Goal: Task Accomplishment & Management: Complete application form

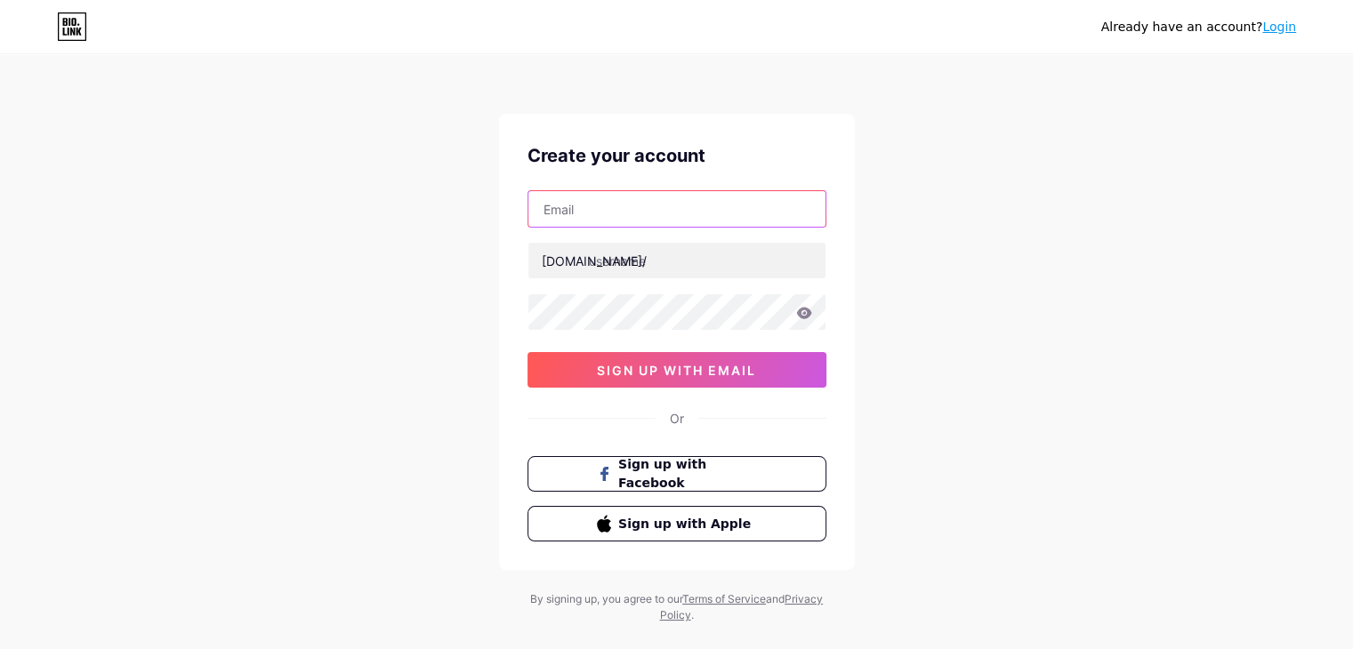
click at [560, 204] on input "text" at bounding box center [676, 209] width 297 height 36
type input "[EMAIL_ADDRESS][DOMAIN_NAME]"
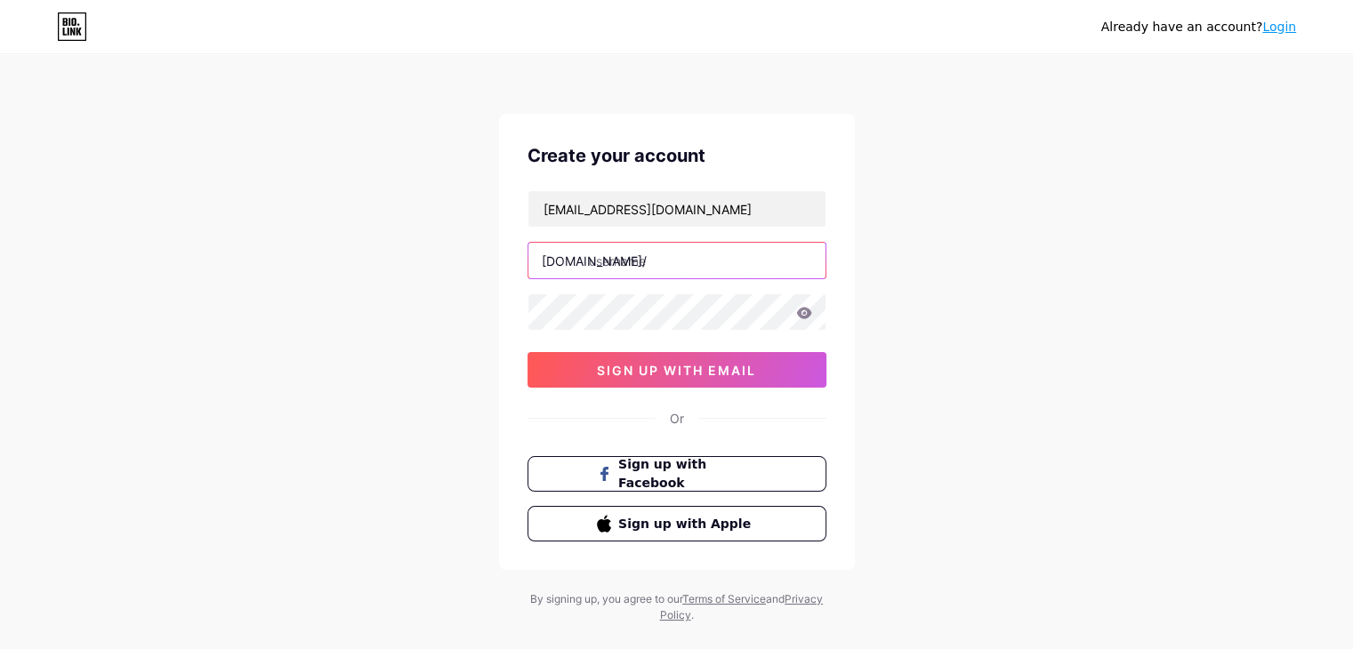
click at [641, 259] on input "text" at bounding box center [676, 261] width 297 height 36
type input "mnrsolutions0"
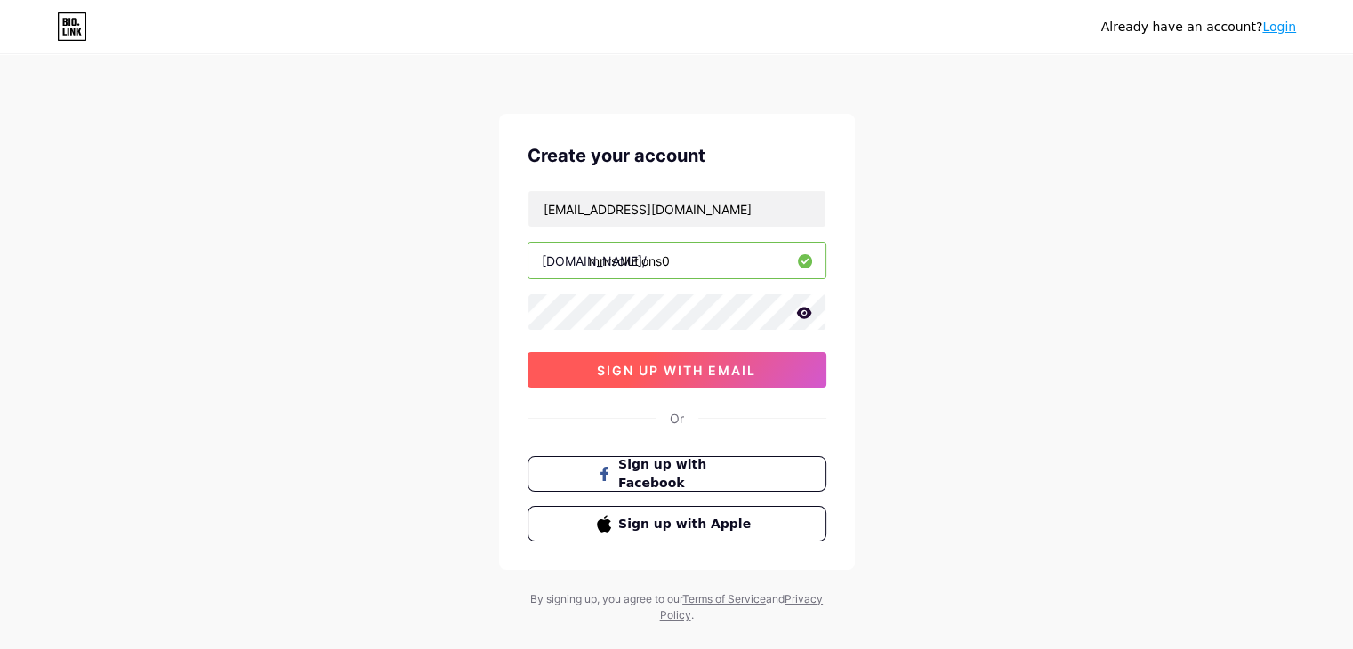
click at [632, 367] on span "sign up with email" at bounding box center [676, 370] width 159 height 15
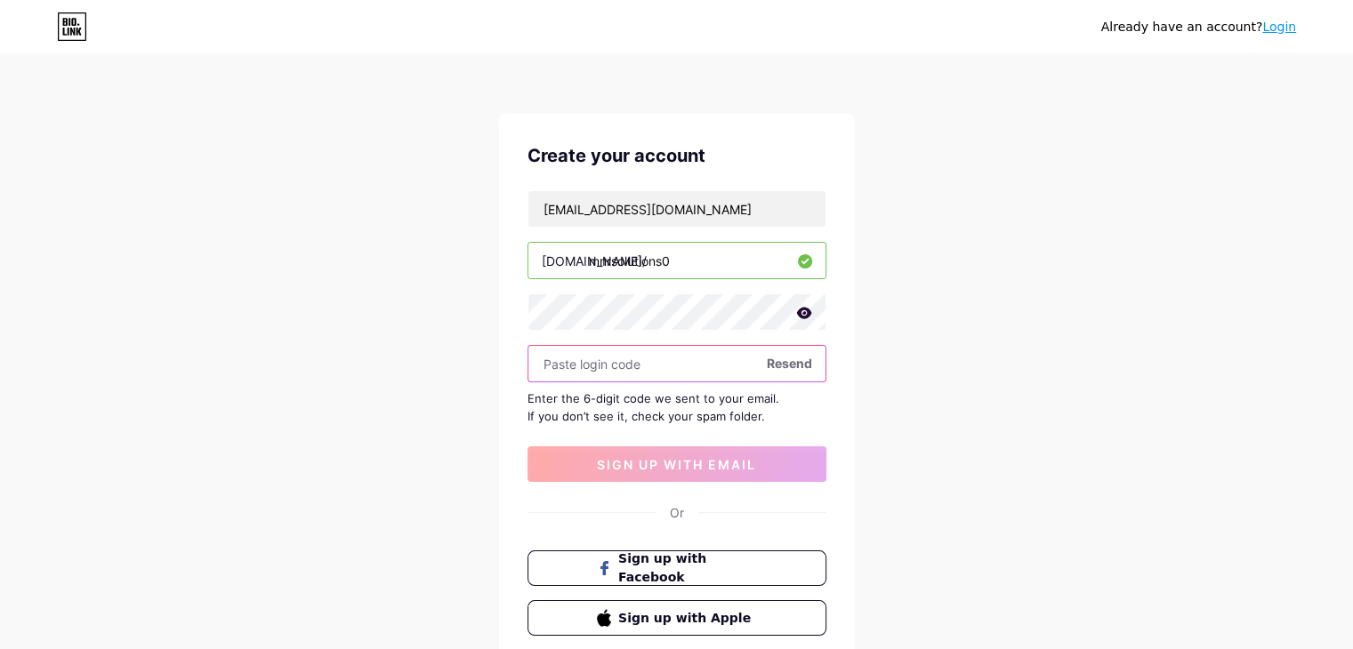
paste input "492156"
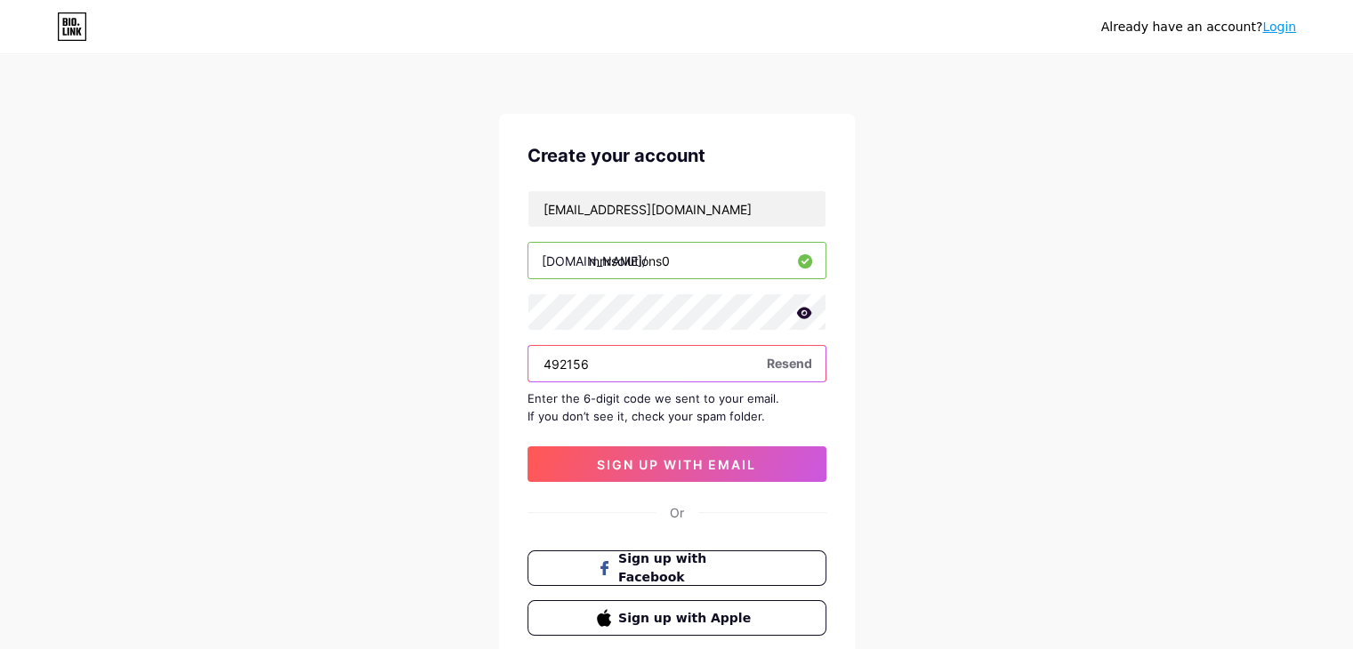
type input "492156"
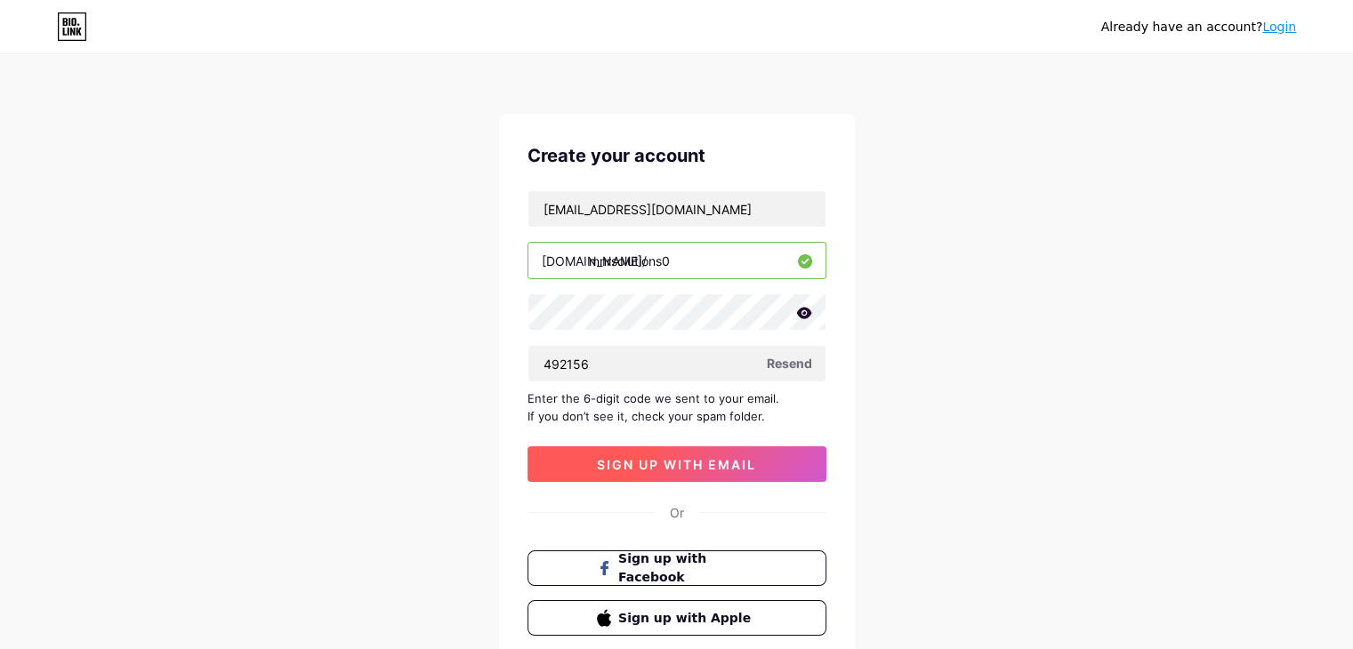
click at [594, 479] on button "sign up with email" at bounding box center [677, 465] width 299 height 36
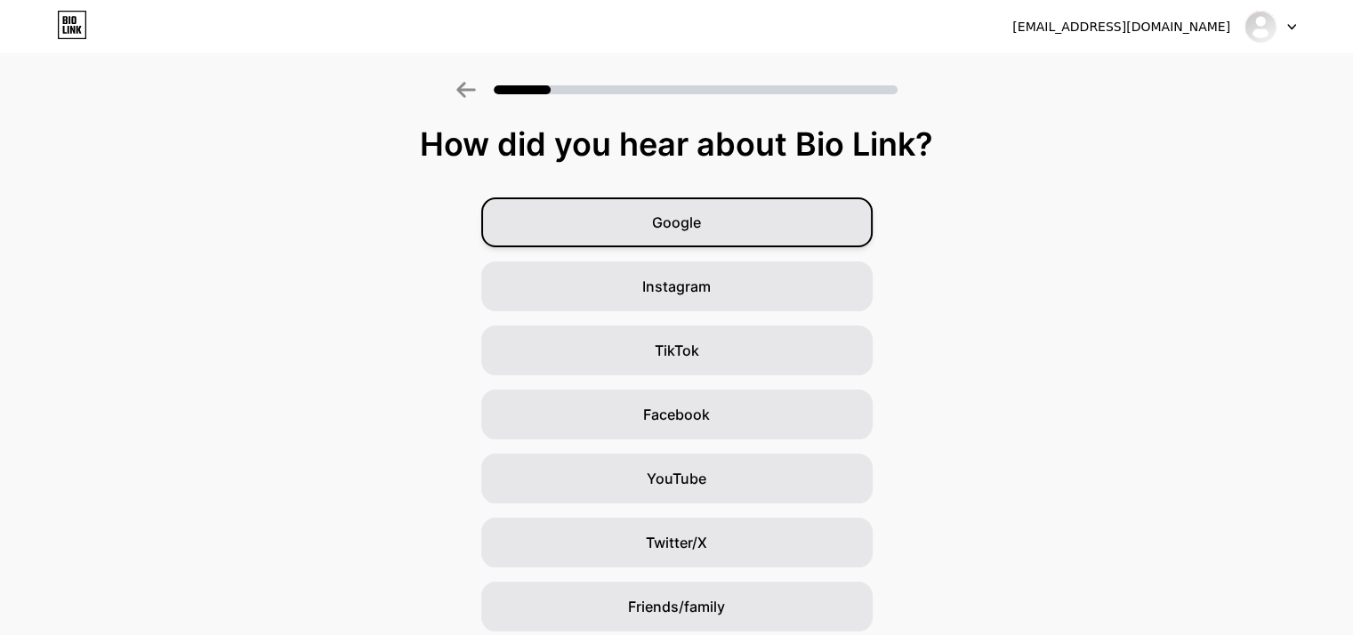
click at [761, 243] on div "Google" at bounding box center [676, 222] width 391 height 50
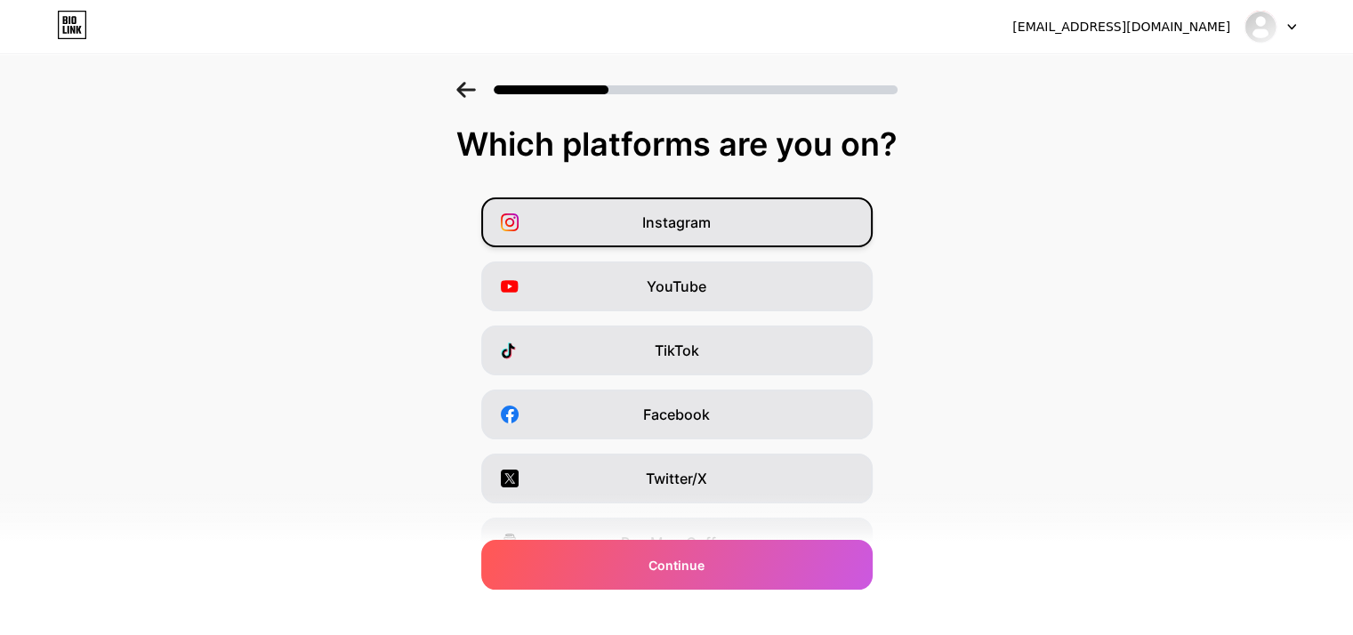
click at [756, 225] on div "Instagram" at bounding box center [676, 222] width 391 height 50
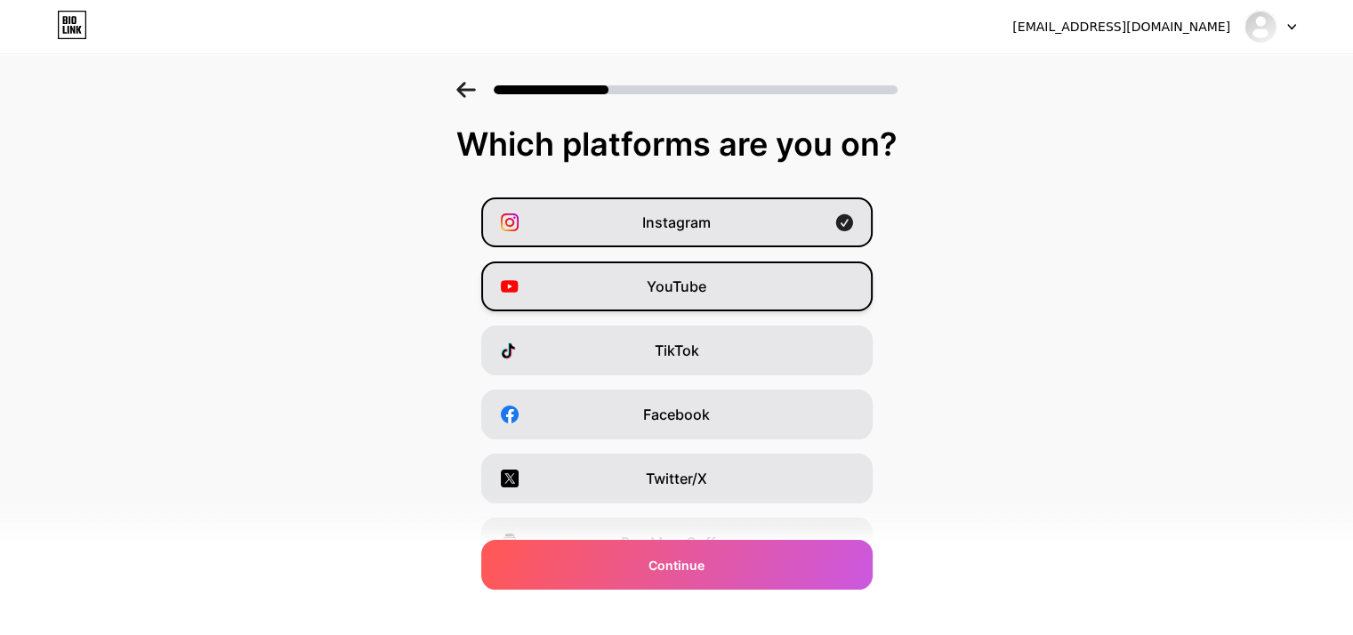
click at [733, 284] on div "YouTube" at bounding box center [676, 287] width 391 height 50
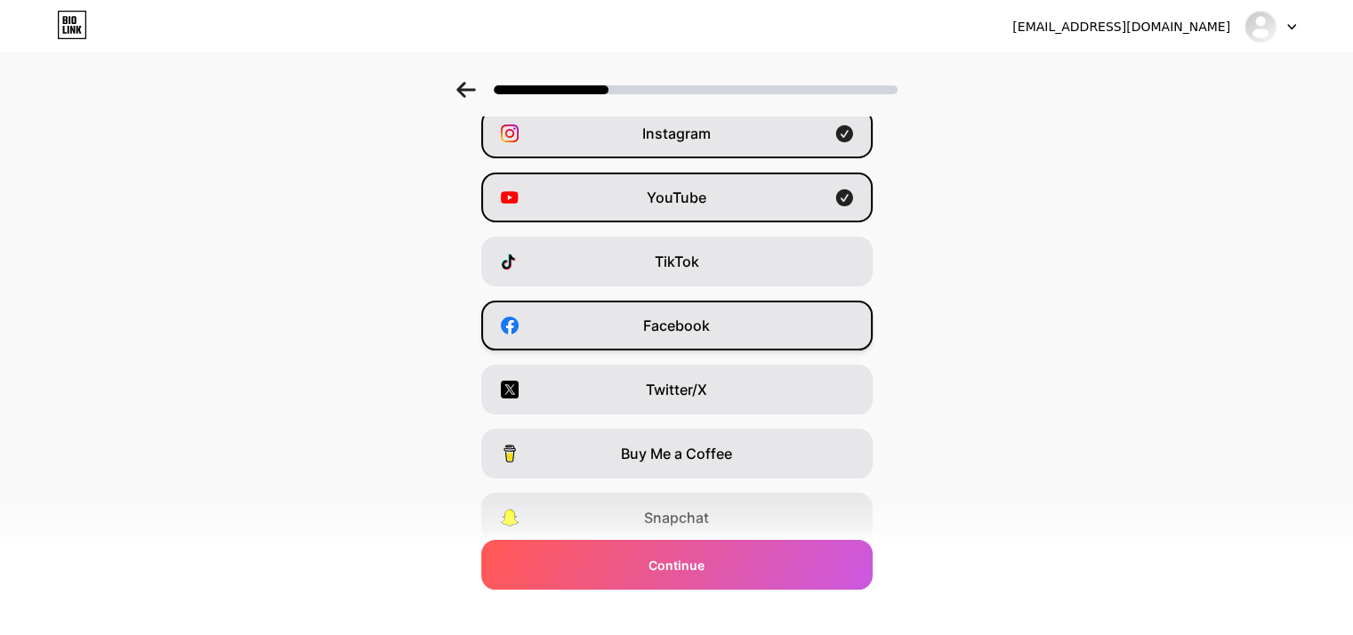
click at [710, 323] on span "Facebook" at bounding box center [676, 325] width 67 height 21
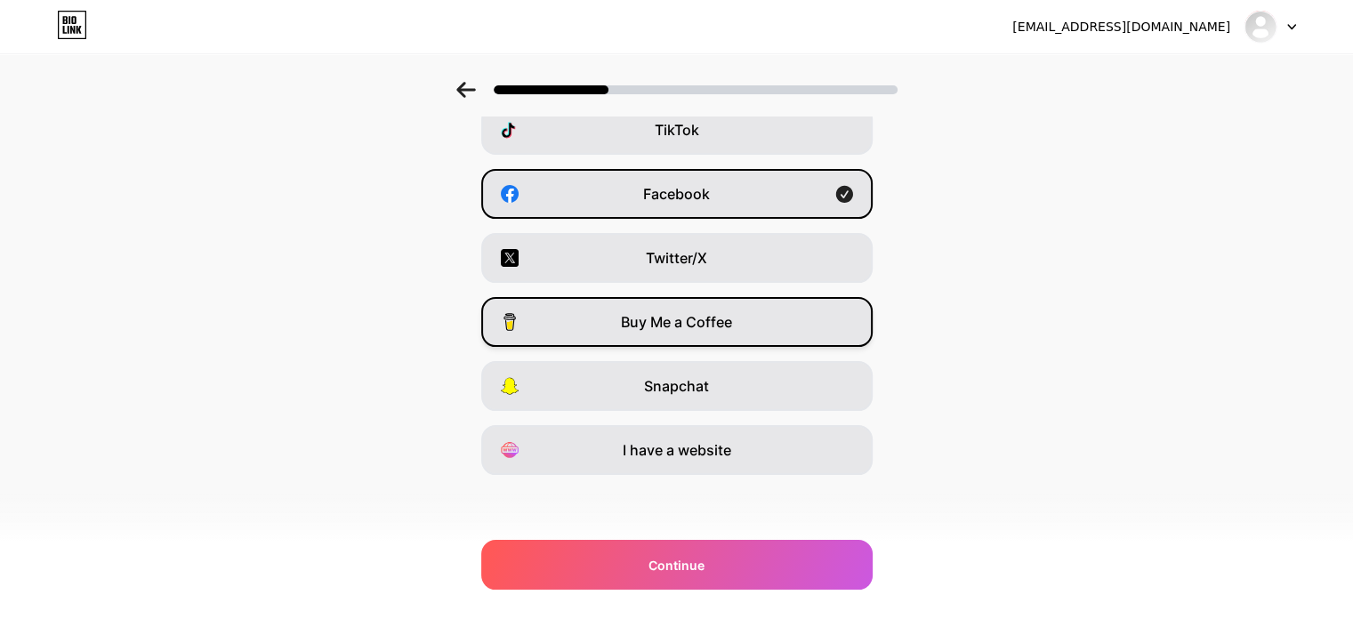
scroll to position [132, 0]
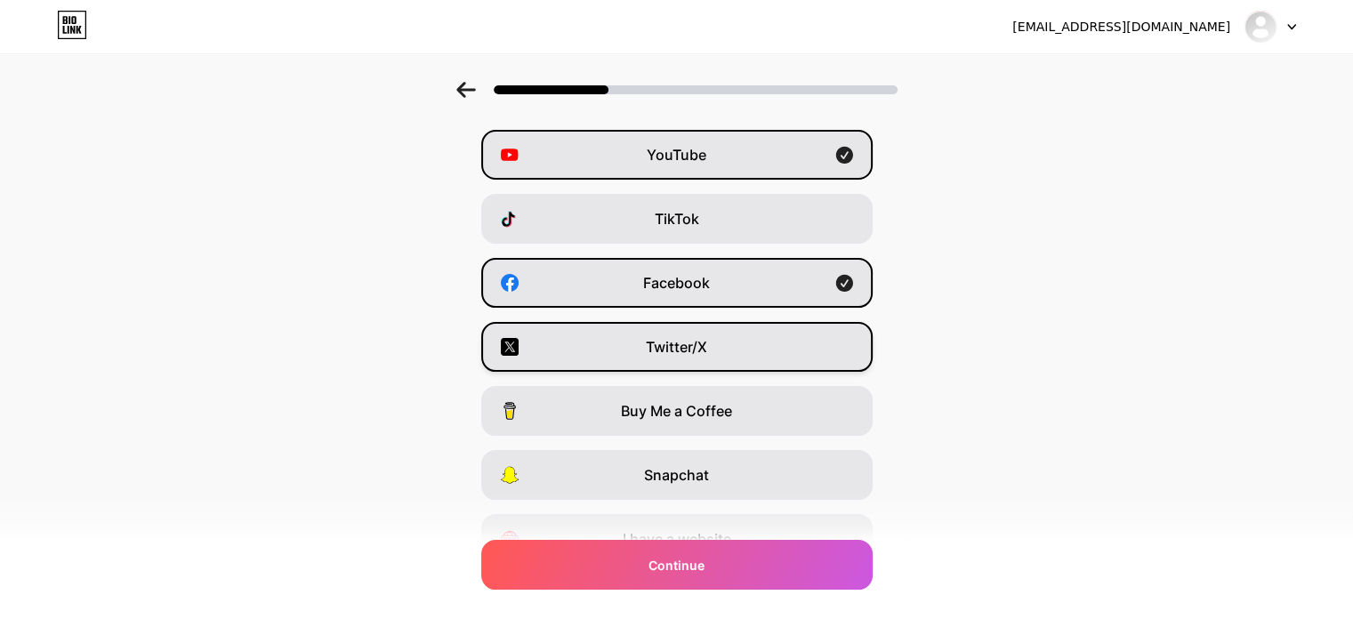
click at [690, 358] on div "Twitter/X" at bounding box center [676, 347] width 391 height 50
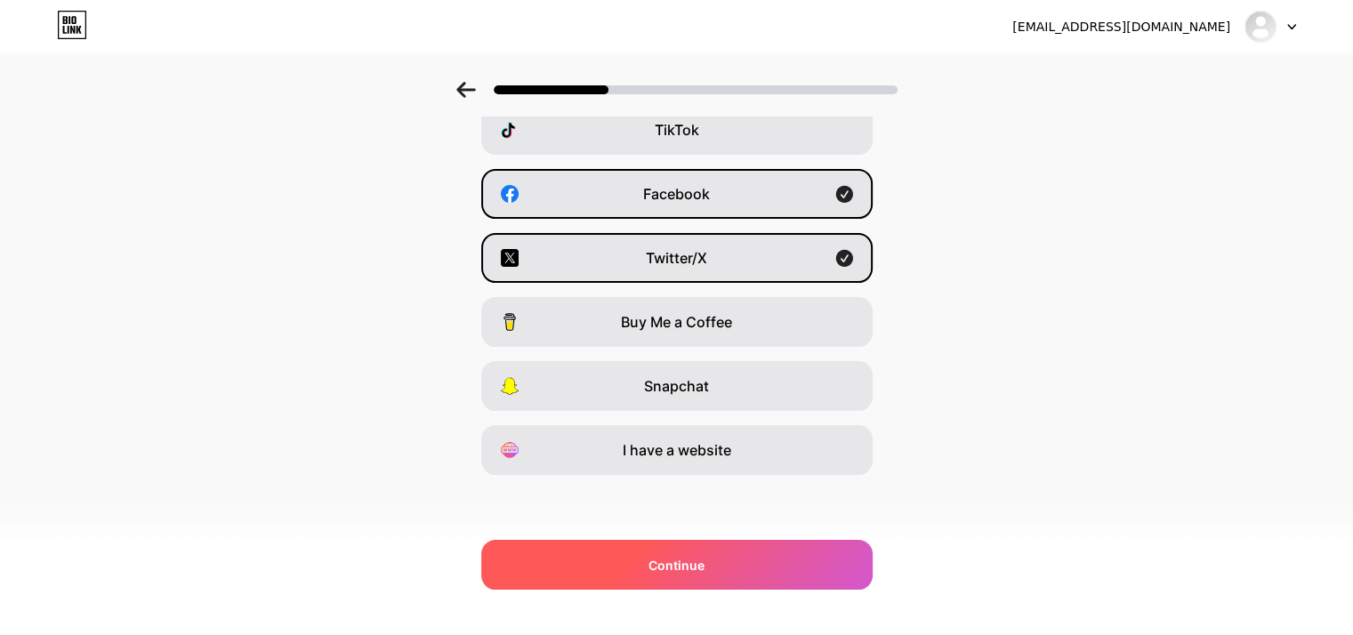
click at [700, 560] on span "Continue" at bounding box center [677, 565] width 56 height 19
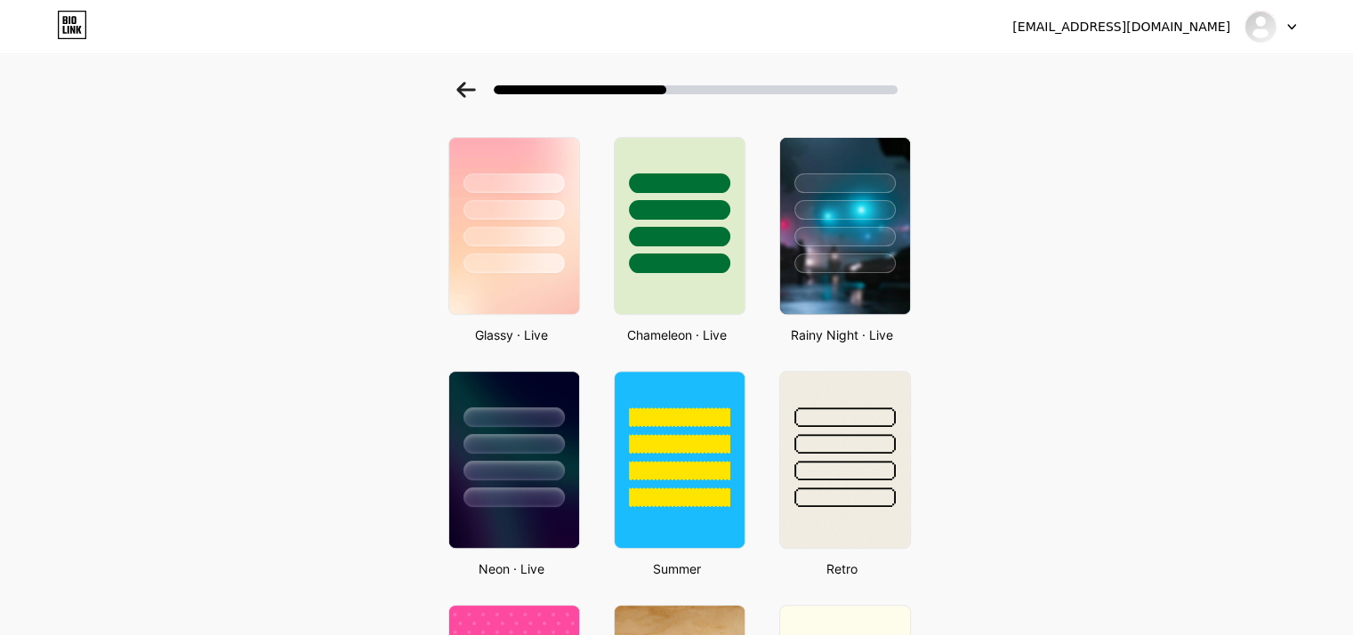
scroll to position [623, 0]
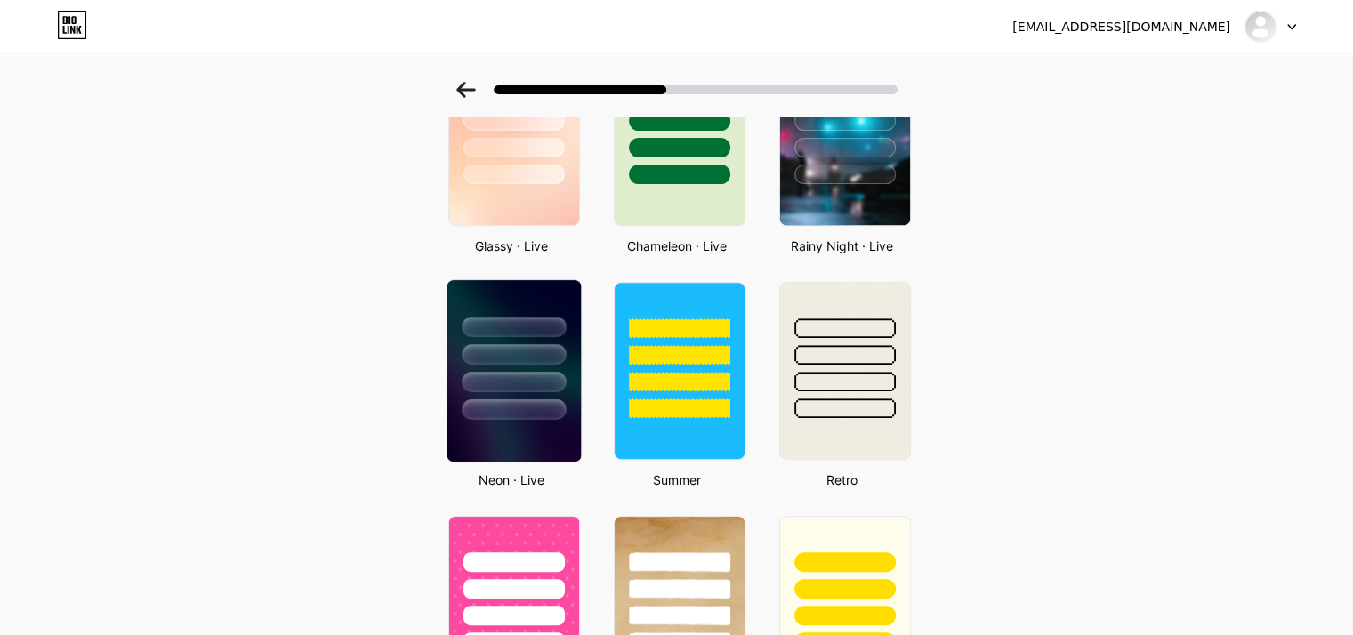
click at [536, 298] on div at bounding box center [513, 350] width 133 height 140
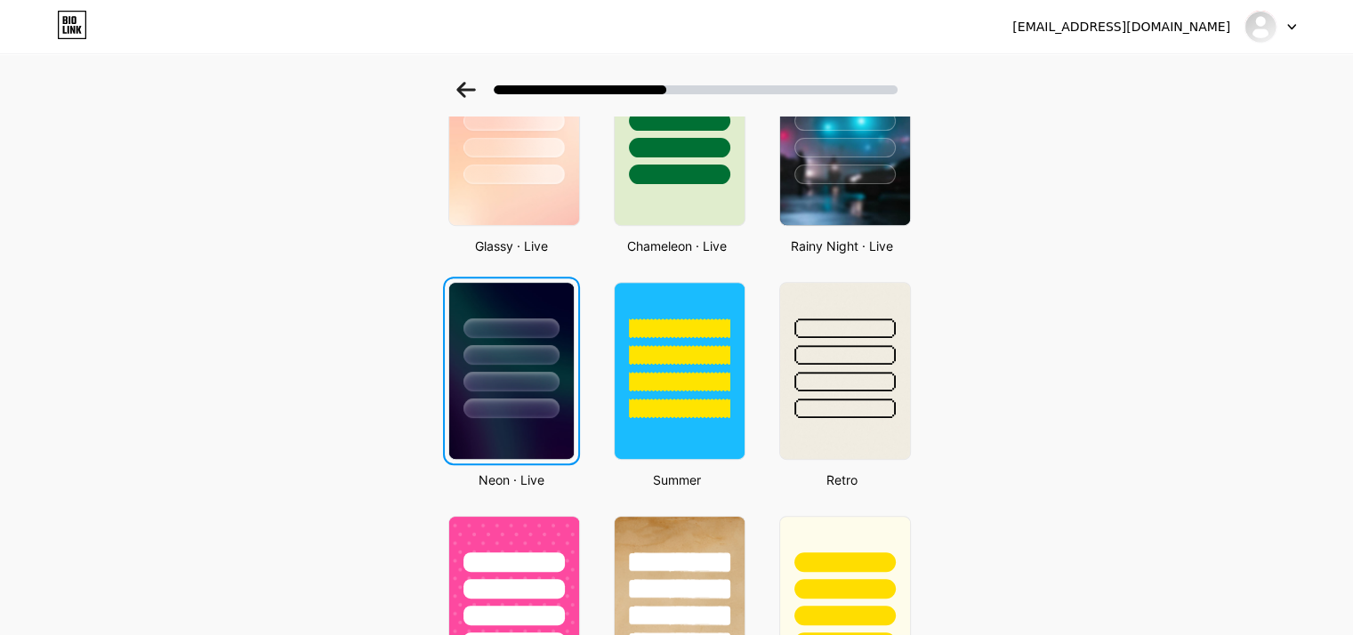
scroll to position [0, 0]
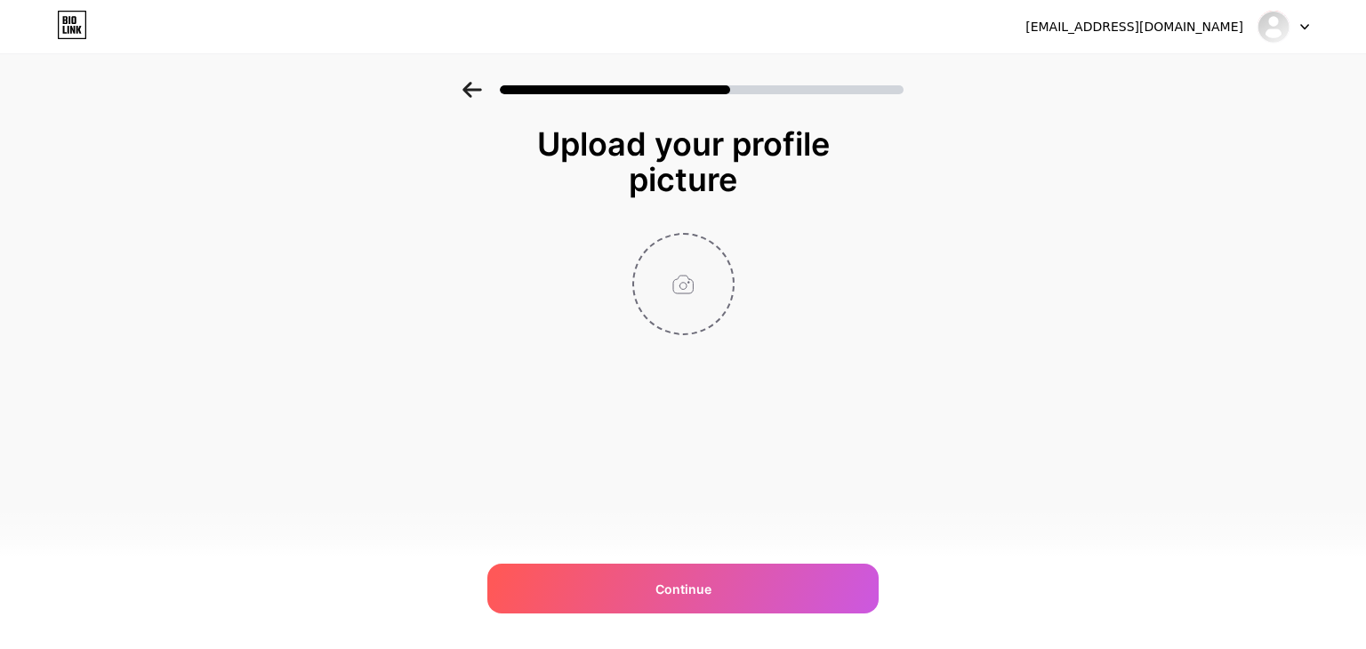
click at [689, 276] on input "file" at bounding box center [683, 284] width 99 height 99
type input "C:\fakepath\mnr_solutions_pvt__ltd_logo.jpeg"
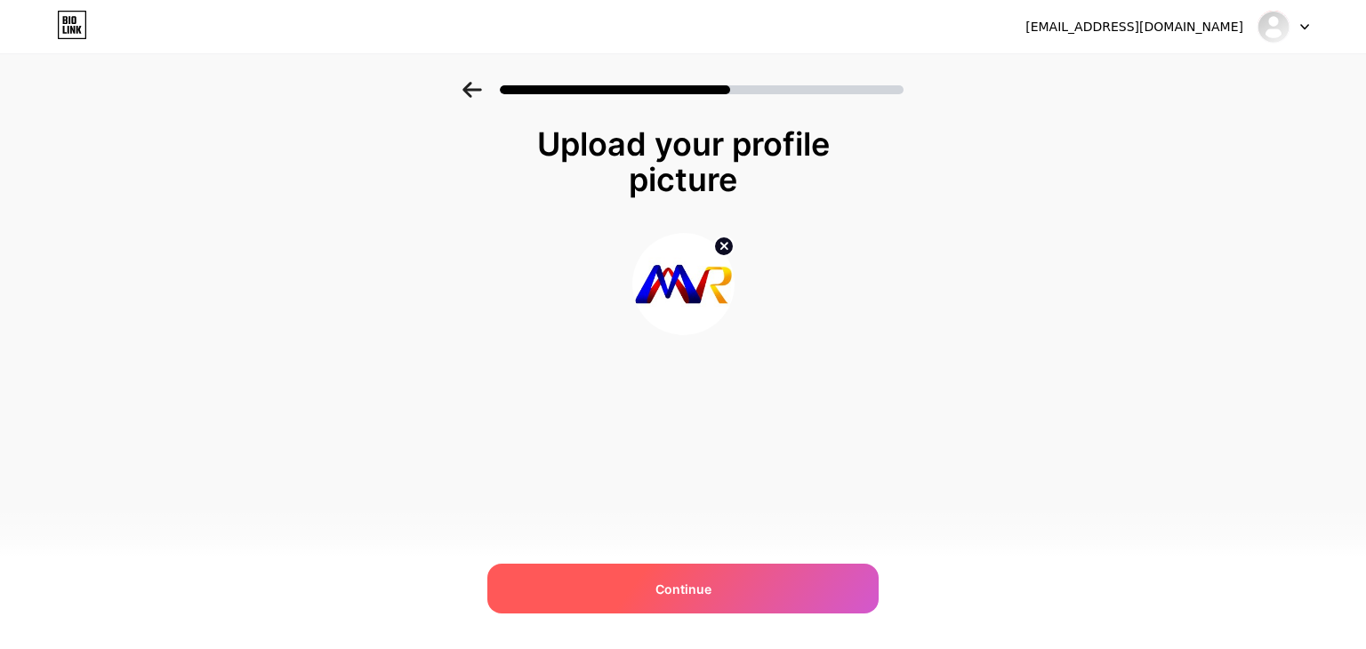
click at [649, 581] on div "Continue" at bounding box center [683, 589] width 391 height 50
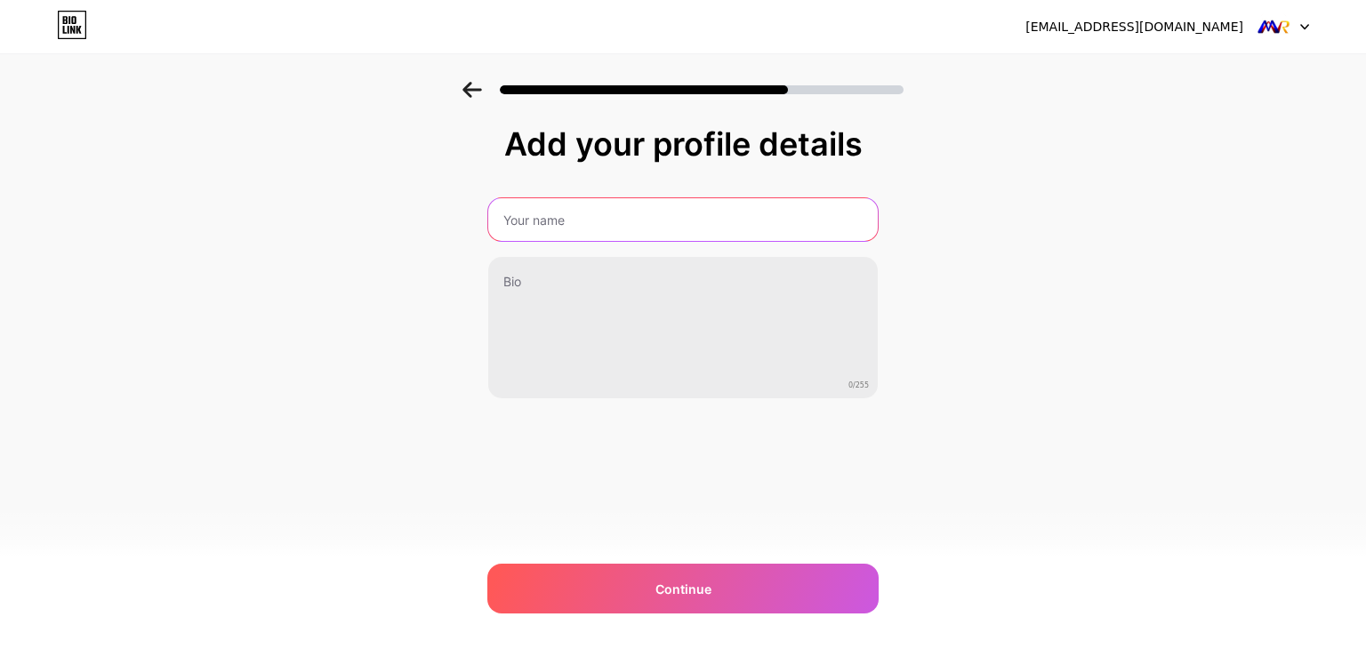
click at [555, 222] on input "text" at bounding box center [683, 219] width 390 height 43
type input "MNR Solutions"
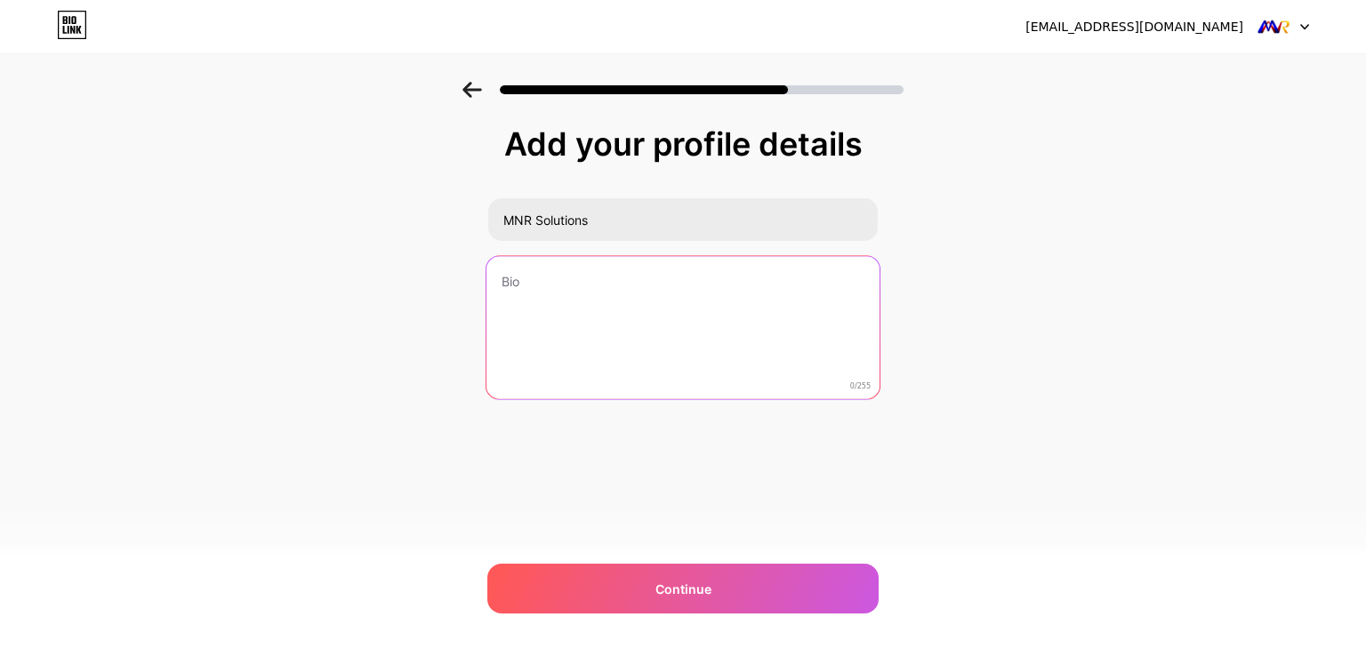
click at [552, 282] on textarea at bounding box center [683, 328] width 393 height 145
paste textarea "MNR is a premier staffing & recruitment solution company known for “definite re…"
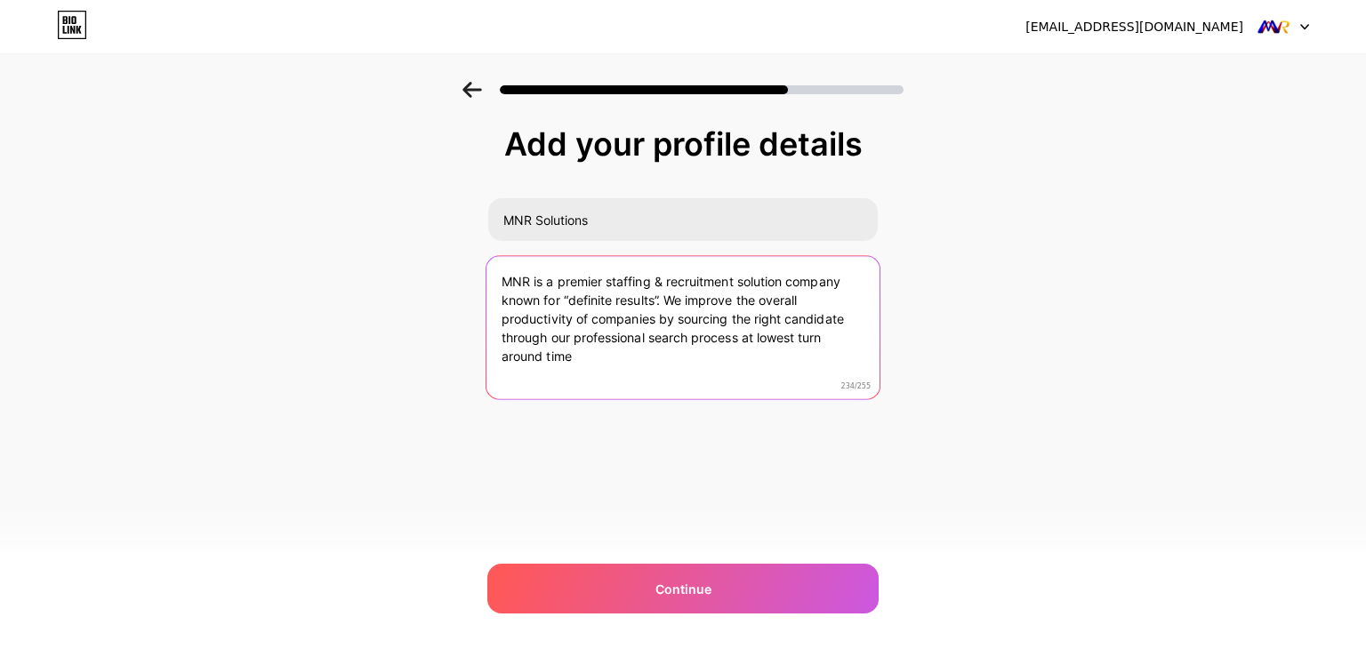
click at [530, 275] on textarea "MNR is a premier staffing & recruitment solution company known for “definite re…" at bounding box center [683, 328] width 393 height 145
drag, startPoint x: 590, startPoint y: 282, endPoint x: 550, endPoint y: 301, distance: 44.2
click at [550, 301] on html "[EMAIL_ADDRESS][DOMAIN_NAME] Logout Link Copied Add your profile details MNR So…" at bounding box center [683, 324] width 1366 height 649
click at [581, 285] on textarea "MNR Solutions is a premier staffing & recruitment solution company known for “d…" at bounding box center [683, 328] width 393 height 145
drag, startPoint x: 591, startPoint y: 278, endPoint x: 498, endPoint y: 289, distance: 93.1
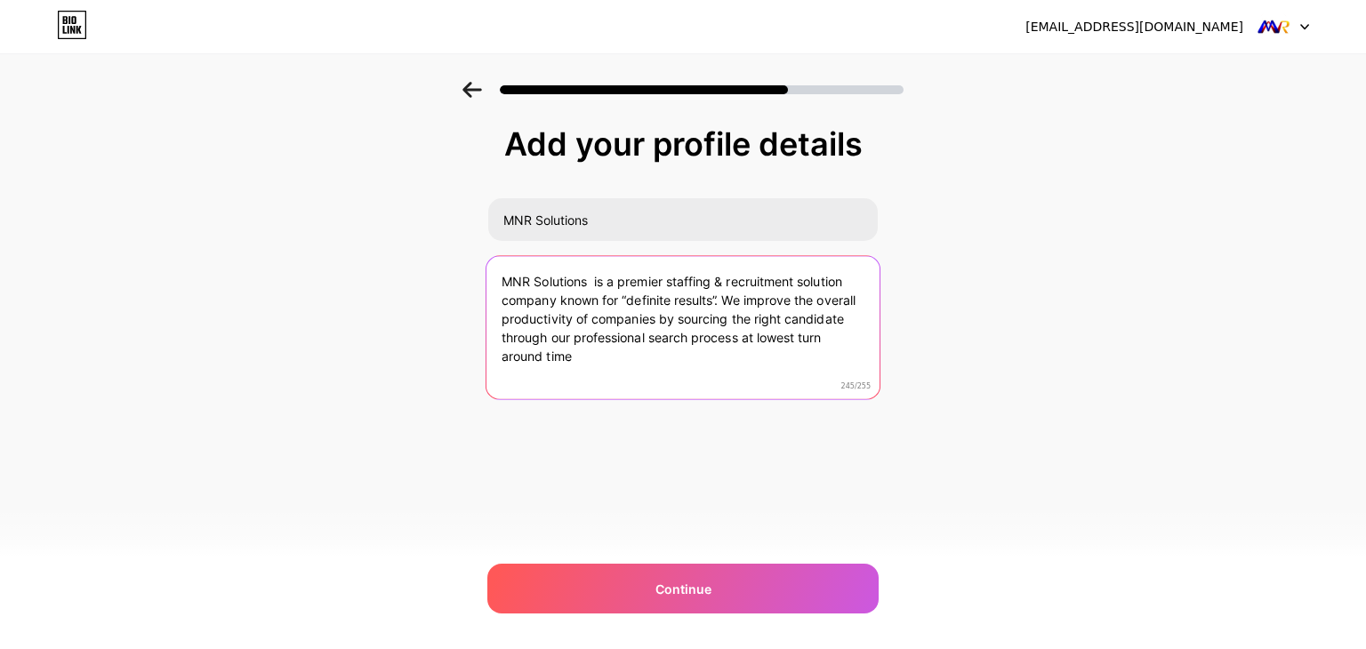
click at [498, 289] on textarea "MNR Solutions is a premier staffing & recruitment solution company known for “d…" at bounding box center [683, 328] width 393 height 145
paste textarea "<a href="[URL]"
drag, startPoint x: 649, startPoint y: 279, endPoint x: 496, endPoint y: 278, distance: 152.1
click at [496, 278] on textarea "<a href="[URL] is a premier staffing & recruitment solution company known for “…" at bounding box center [683, 328] width 393 height 145
paste textarea "<a href="[URL]"
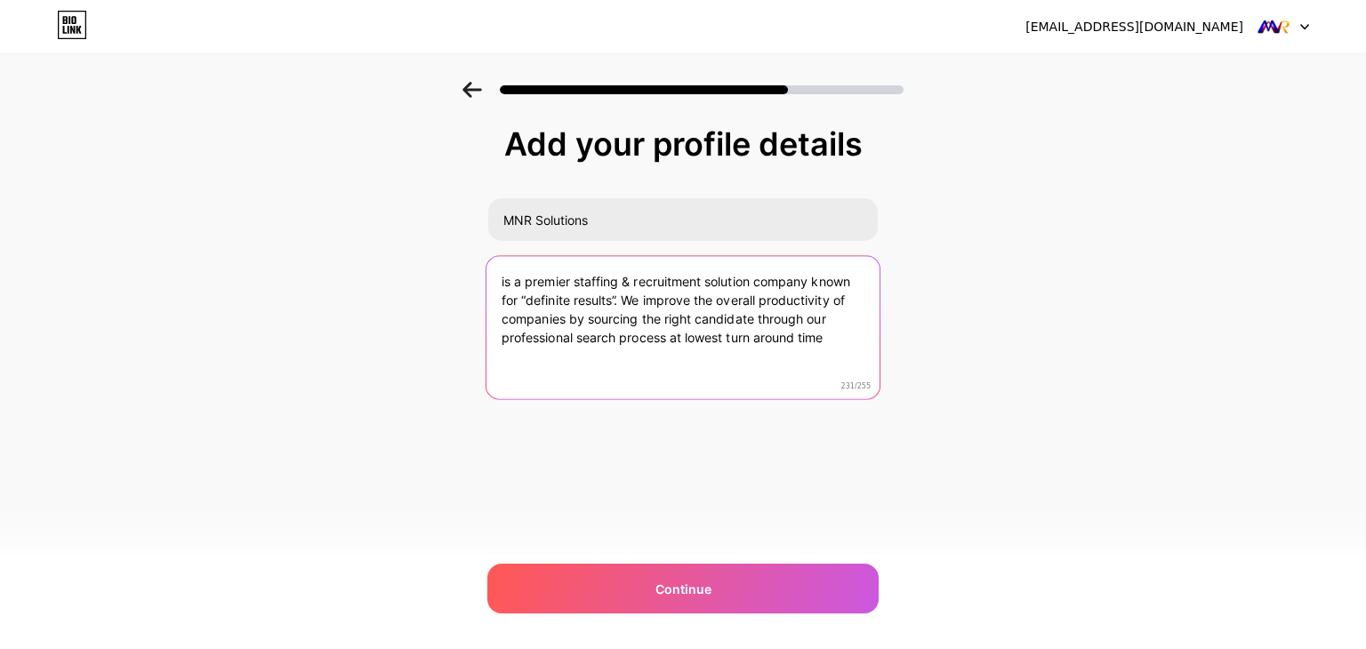
type textarea "<a href="[URL] is a premier staffing & recruitment solution company known for “…"
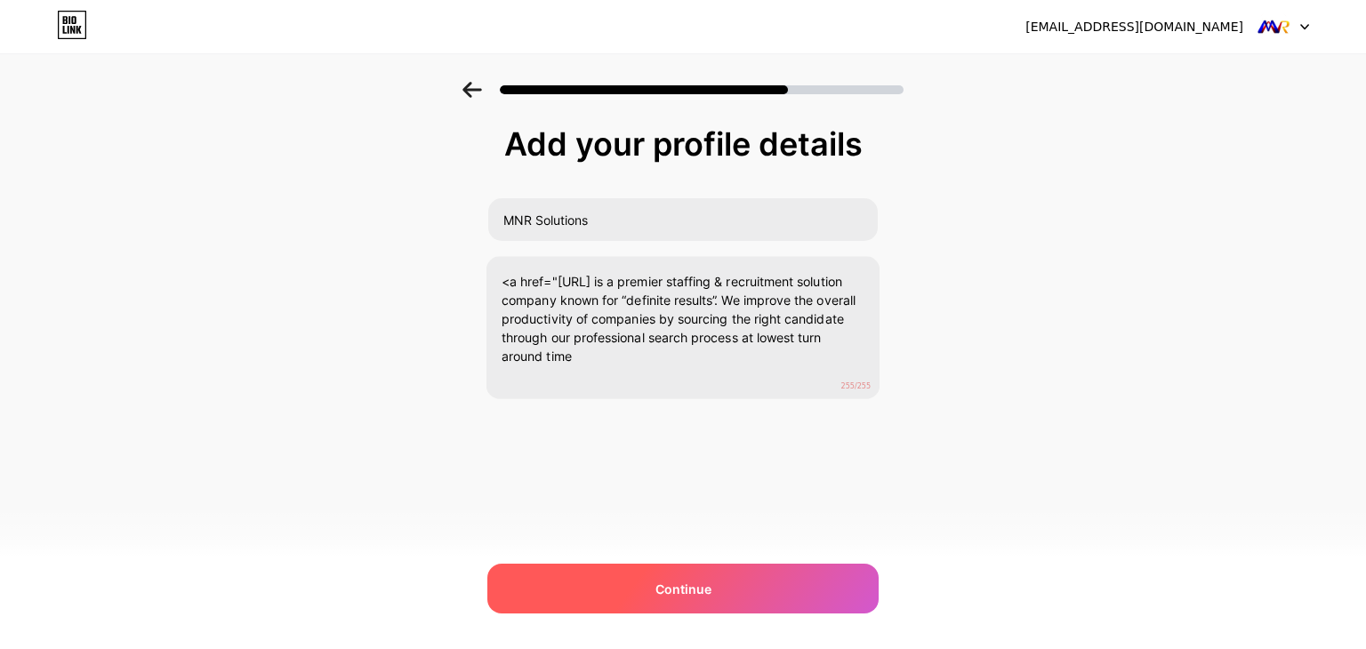
click at [573, 604] on div "Continue" at bounding box center [683, 589] width 391 height 50
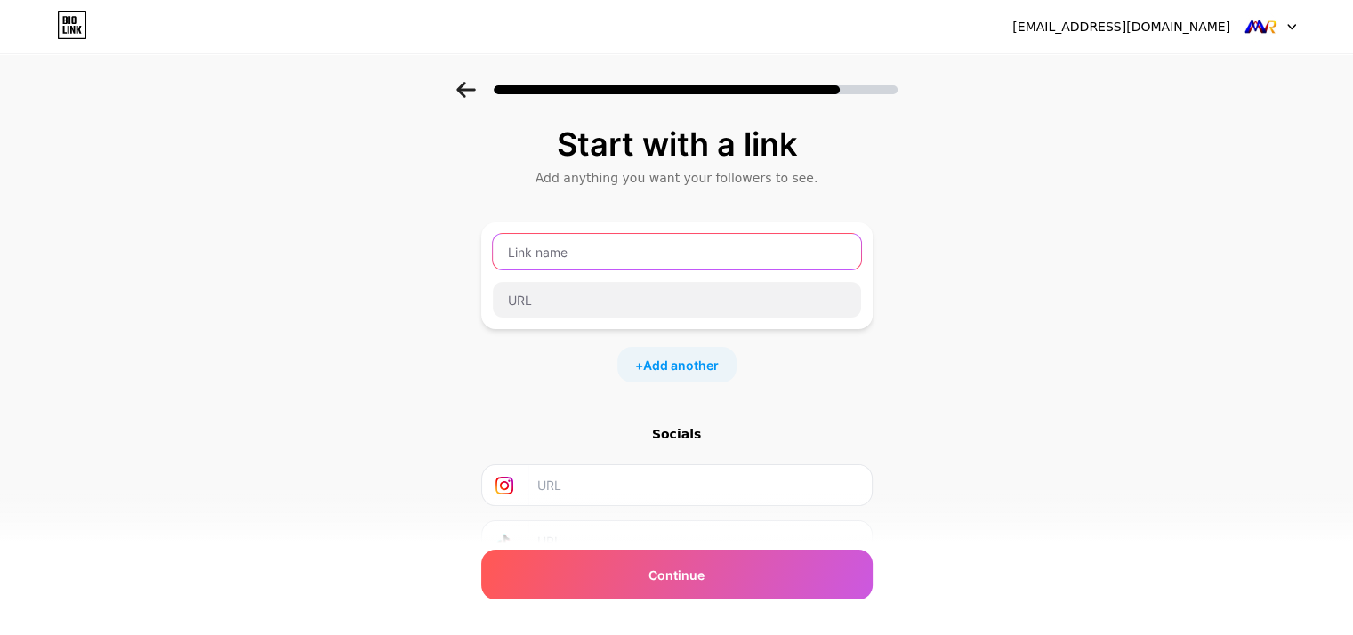
click at [579, 254] on input "text" at bounding box center [677, 252] width 368 height 36
type input "MNR Solutons"
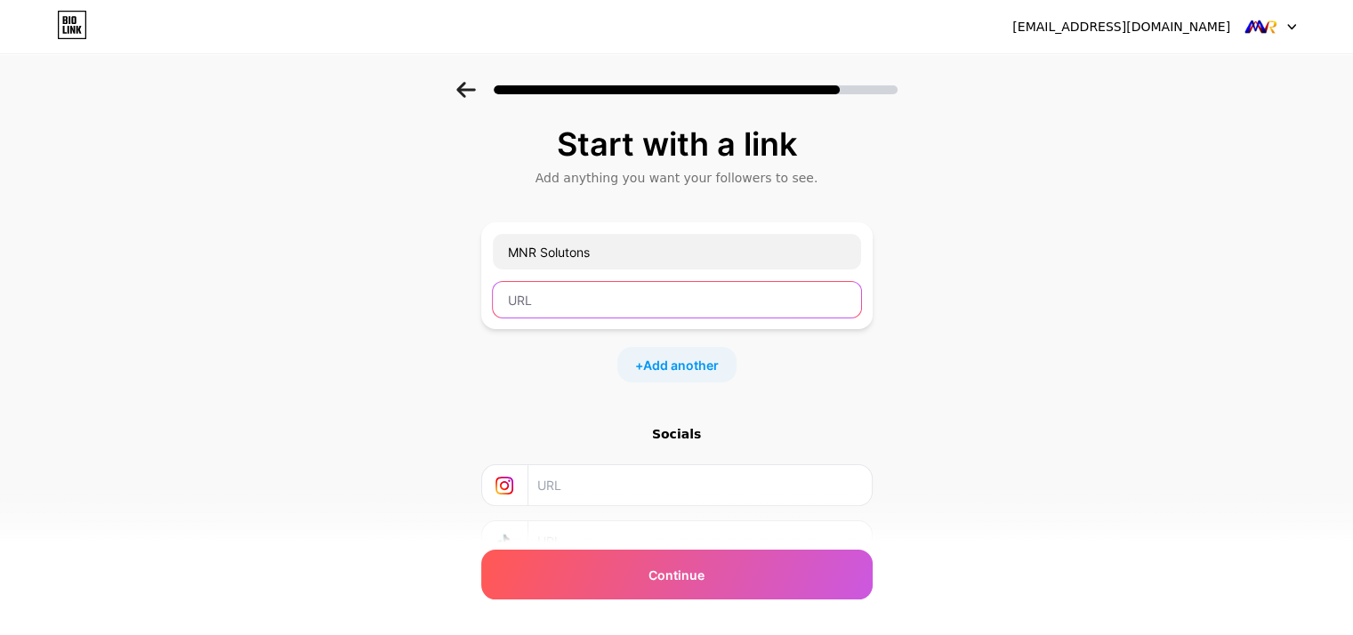
click at [568, 287] on input "text" at bounding box center [677, 300] width 368 height 36
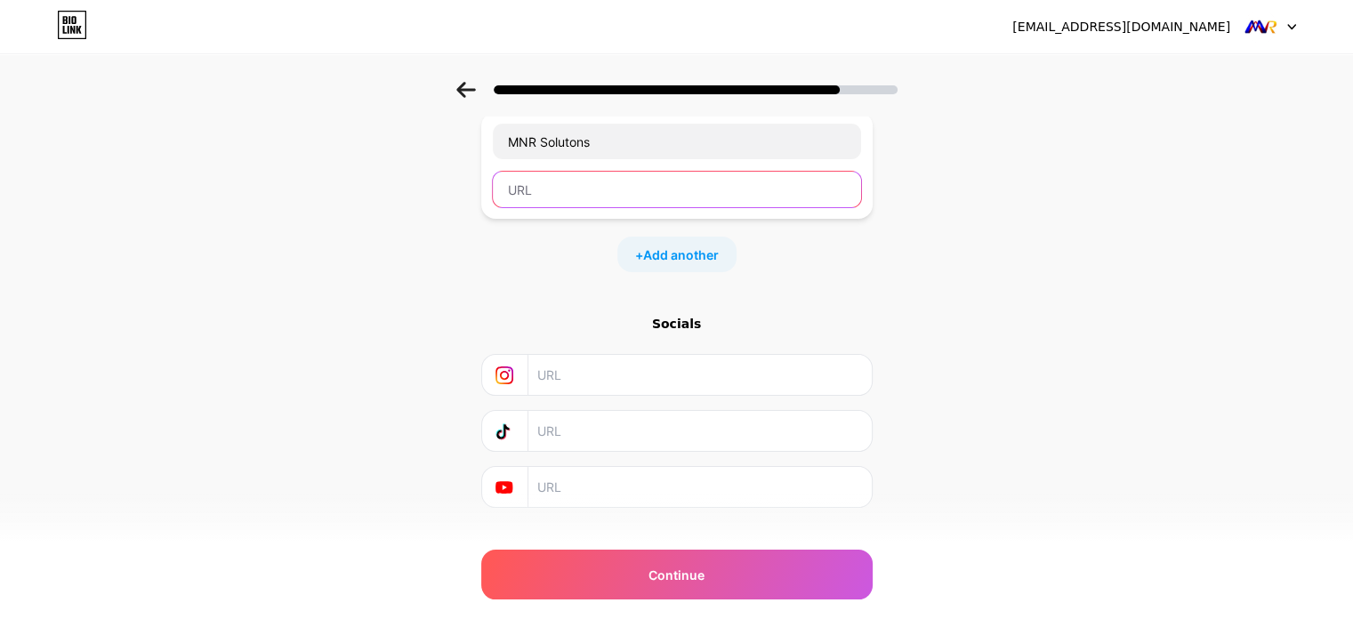
scroll to position [119, 0]
click at [516, 188] on input "text" at bounding box center [677, 181] width 368 height 36
paste input "[URL][DOMAIN_NAME]"
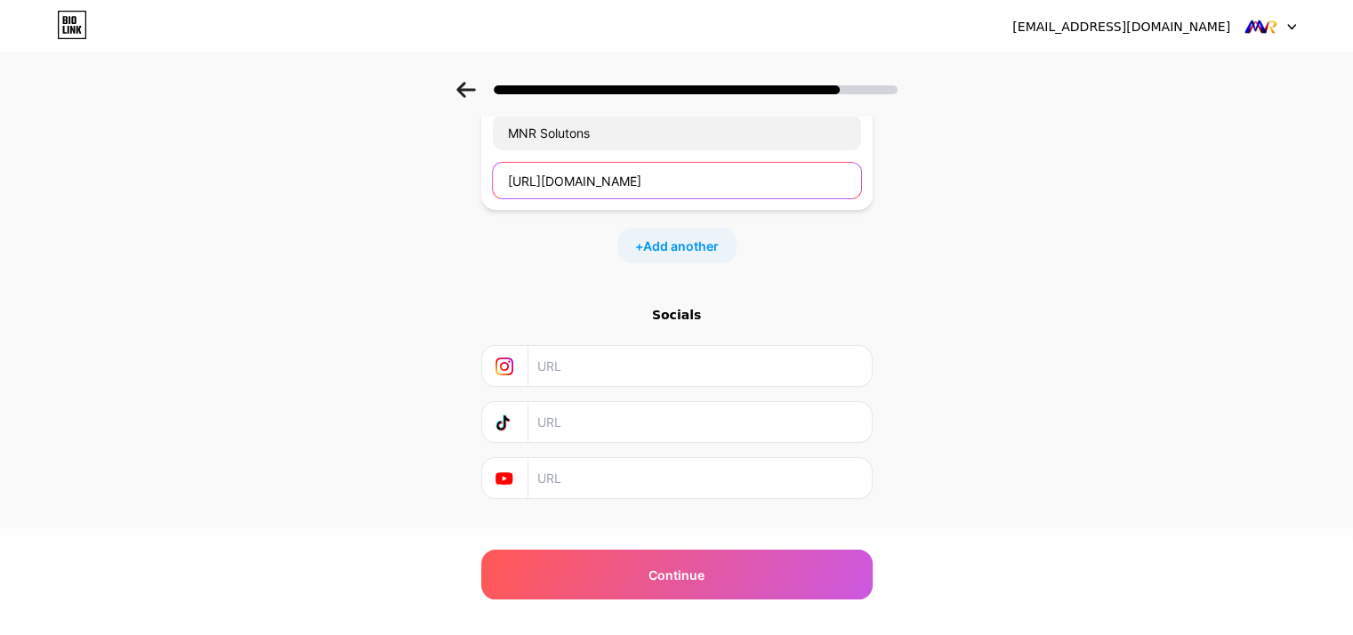
type input "[URL][DOMAIN_NAME]"
click at [592, 378] on input "text" at bounding box center [698, 366] width 323 height 40
click at [583, 371] on input "text" at bounding box center [698, 366] width 323 height 40
paste input "[URL][DOMAIN_NAME]"
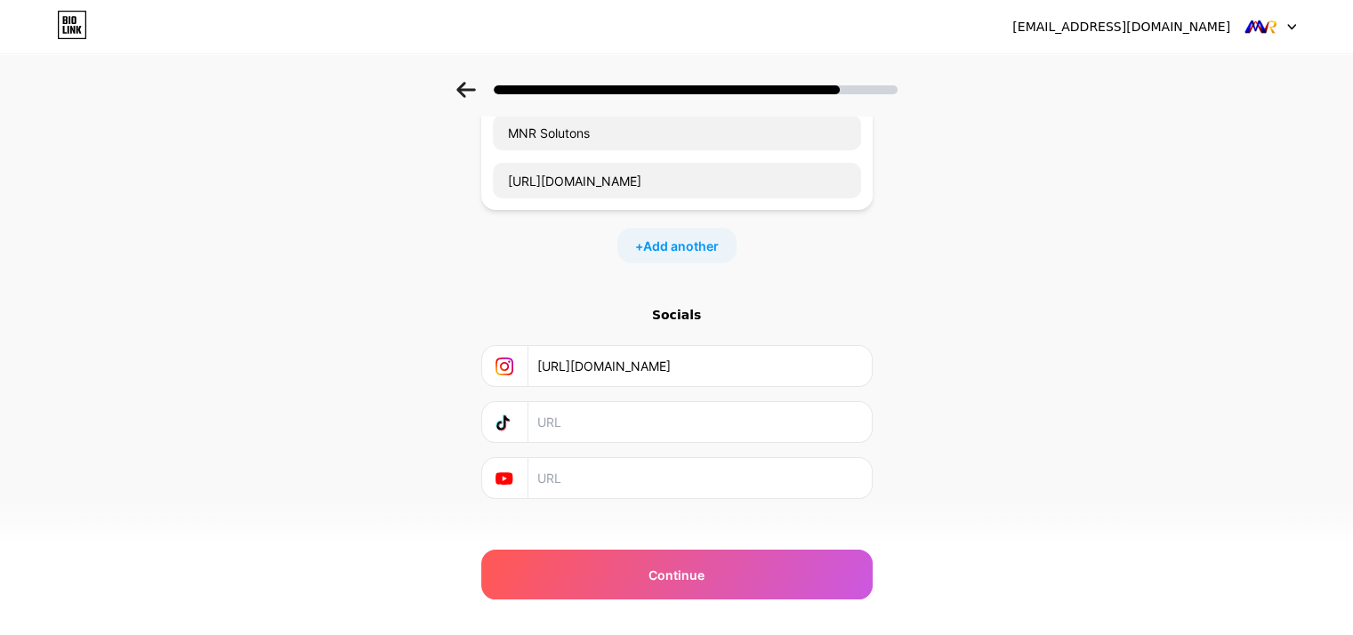
type input "[URL][DOMAIN_NAME]"
click at [573, 415] on input "text" at bounding box center [698, 422] width 323 height 40
click at [570, 467] on input "text" at bounding box center [698, 478] width 323 height 40
paste input "[URL][DOMAIN_NAME]"
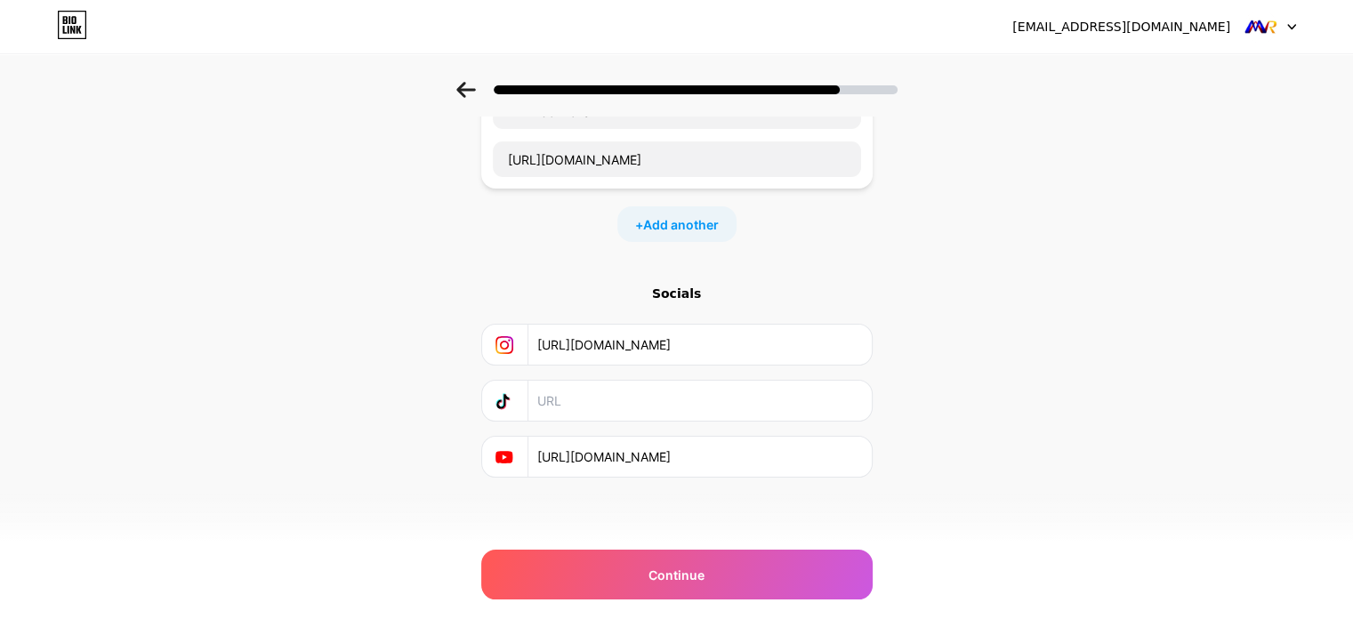
type input "[URL][DOMAIN_NAME]"
click at [641, 391] on input "text" at bounding box center [698, 401] width 323 height 40
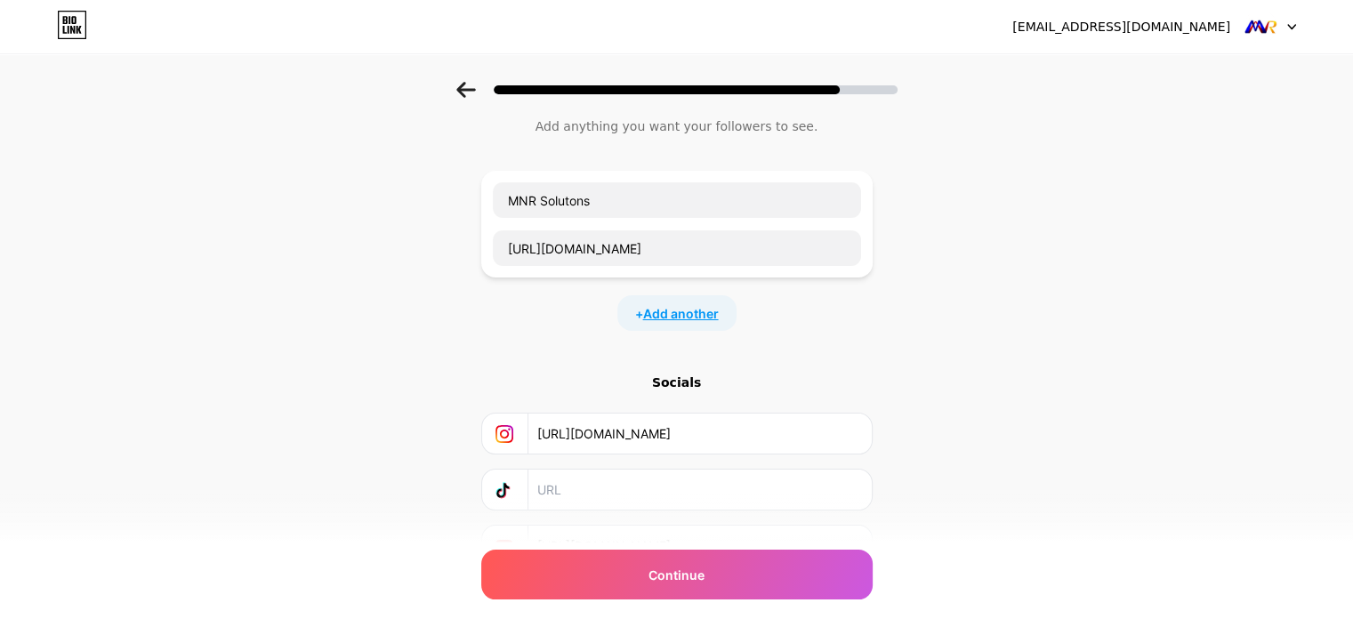
click at [656, 310] on span "Add another" at bounding box center [681, 313] width 76 height 19
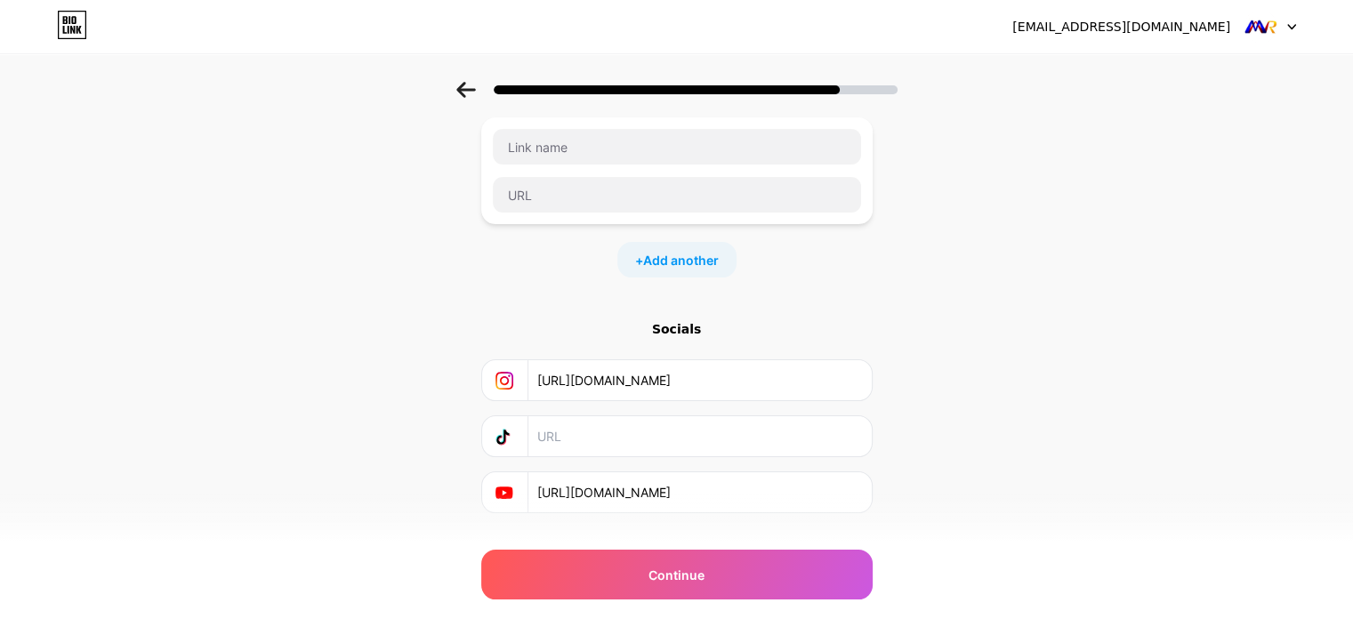
scroll to position [0, 0]
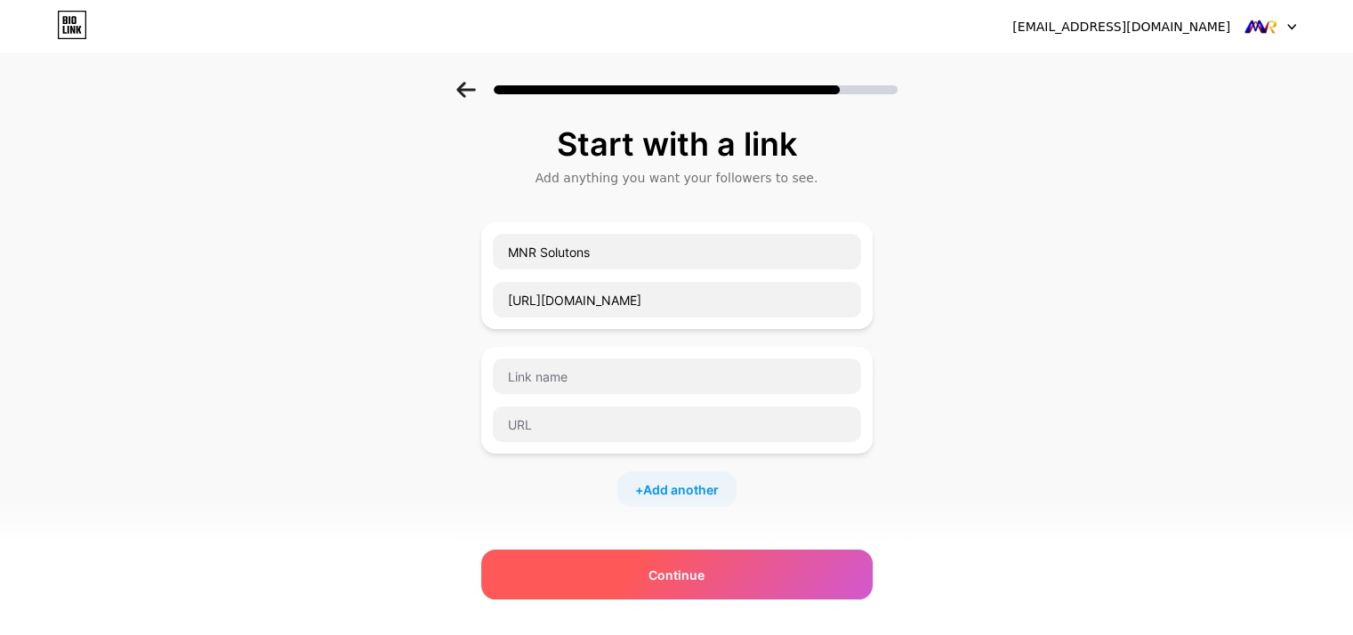
click at [620, 581] on div "Continue" at bounding box center [676, 575] width 391 height 50
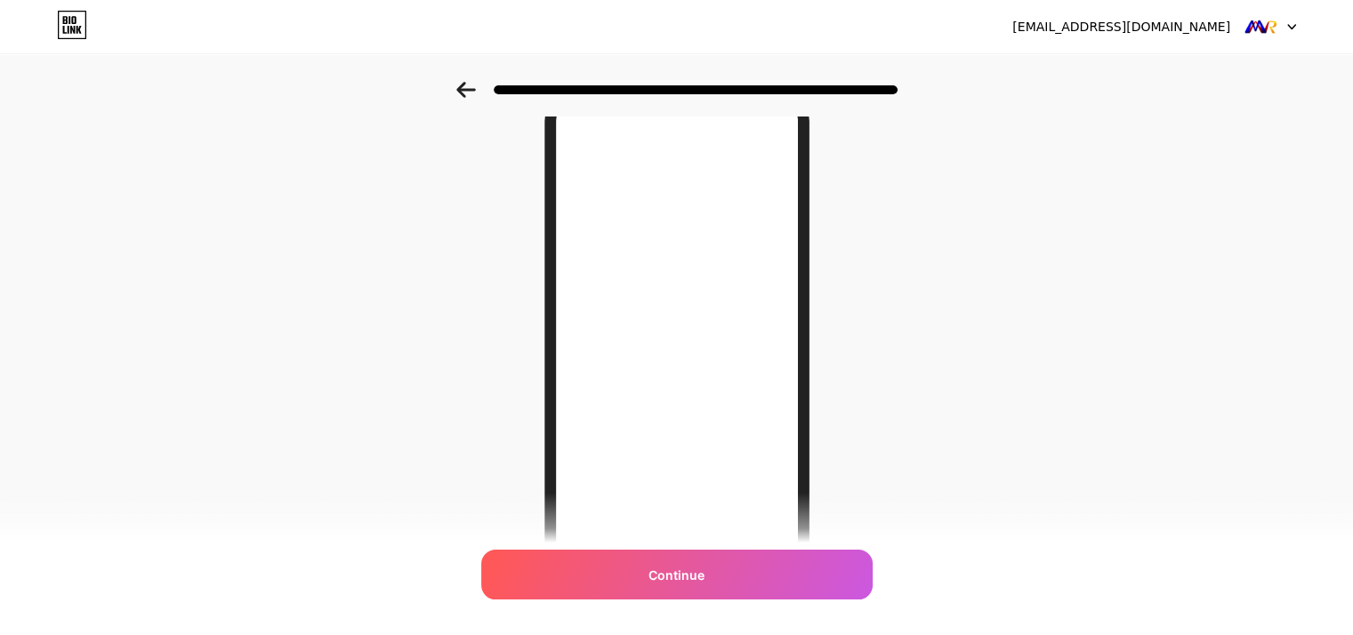
scroll to position [258, 0]
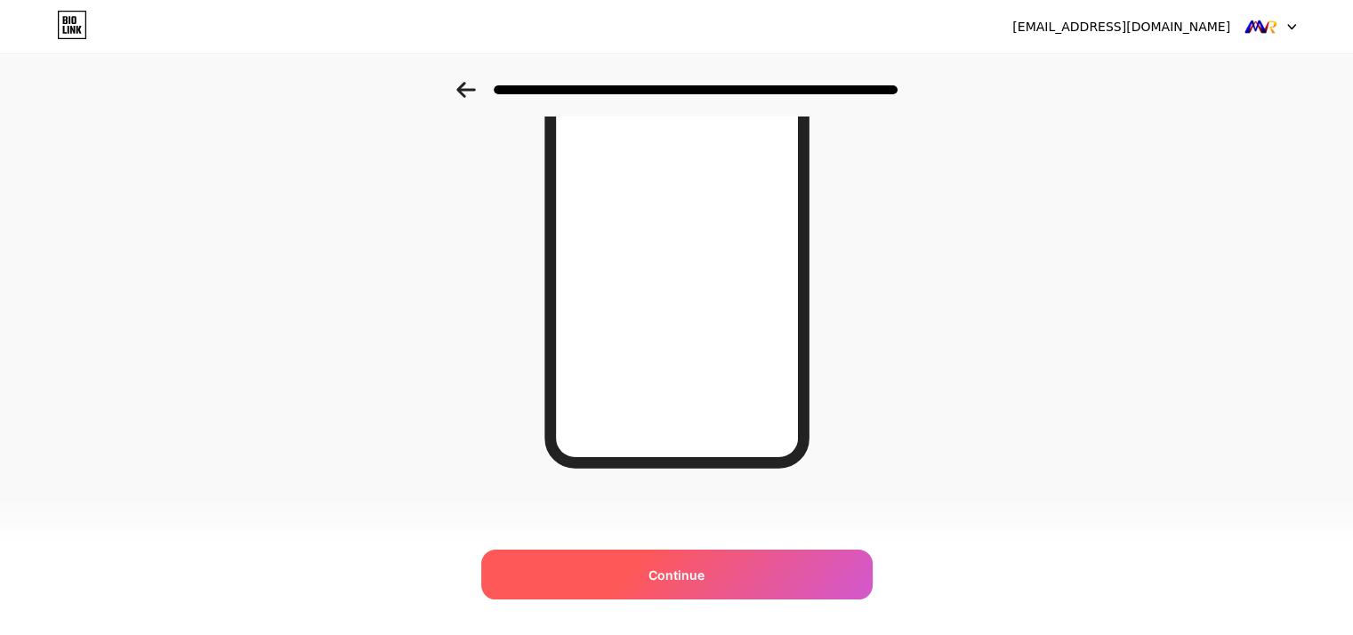
click at [641, 579] on div "Continue" at bounding box center [676, 575] width 391 height 50
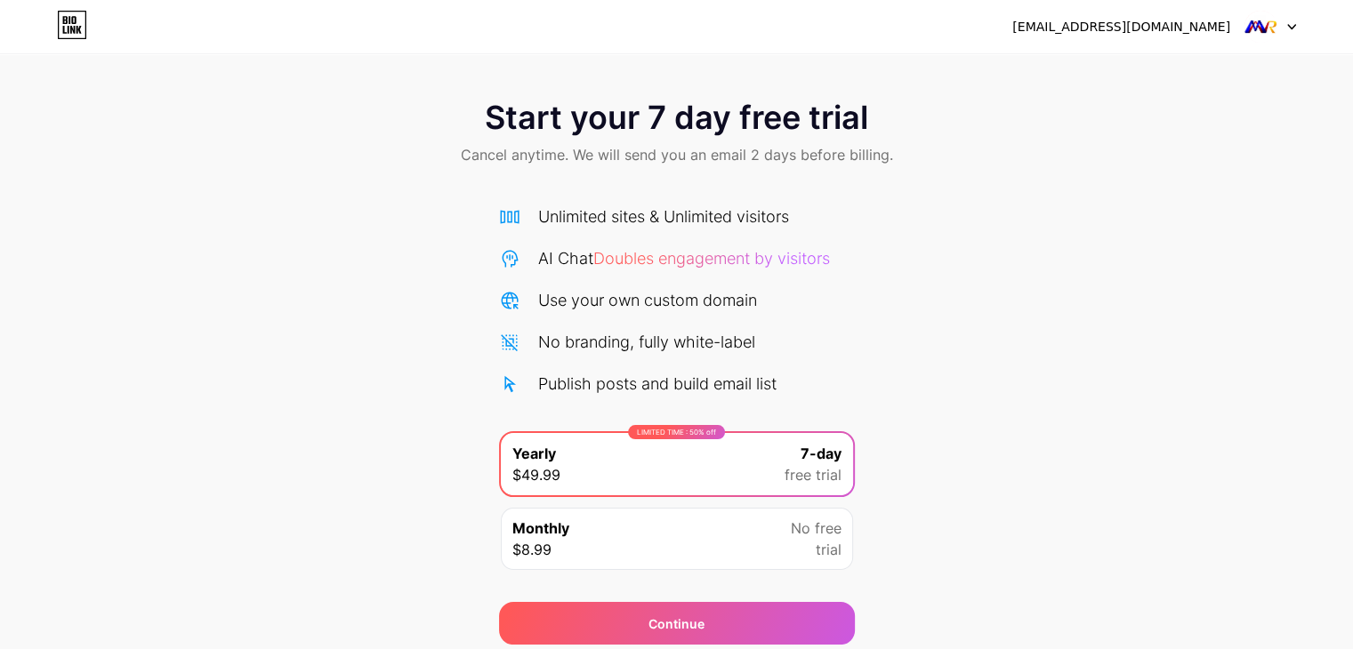
click at [944, 262] on div "Start your 7 day free trial Cancel anytime. We will send you an email 2 days be…" at bounding box center [676, 363] width 1353 height 563
click at [1246, 28] on img at bounding box center [1261, 27] width 34 height 34
click at [1226, 168] on div "Start your 7 day free trial Cancel anytime. We will send you an email 2 days be…" at bounding box center [676, 134] width 1353 height 105
click at [1272, 21] on img at bounding box center [1261, 27] width 34 height 34
click at [1283, 22] on div at bounding box center [1271, 27] width 52 height 32
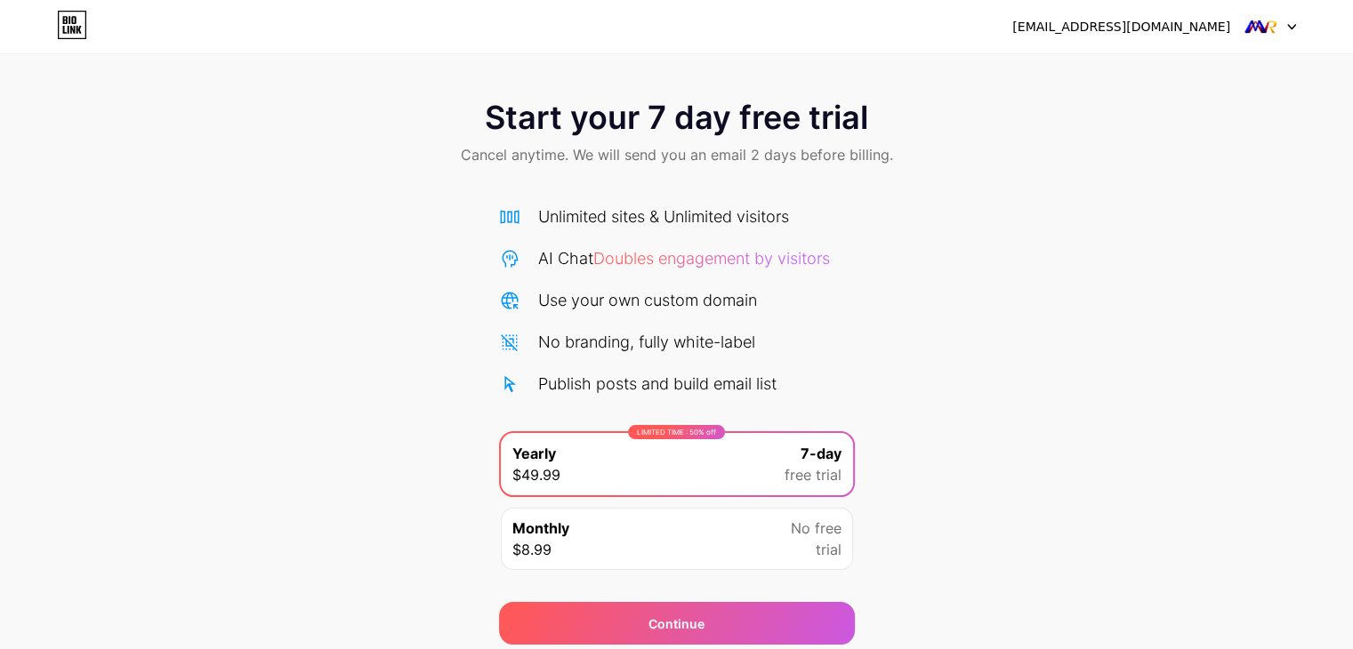
click at [1291, 20] on div at bounding box center [1271, 27] width 52 height 32
click at [1220, 33] on div "[EMAIL_ADDRESS][DOMAIN_NAME]" at bounding box center [1121, 27] width 218 height 19
click at [1146, 25] on div "[EMAIL_ADDRESS][DOMAIN_NAME]" at bounding box center [1121, 27] width 218 height 19
click at [1051, 260] on div "Start your 7 day free trial Cancel anytime. We will send you an email 2 days be…" at bounding box center [676, 363] width 1353 height 563
click at [881, 258] on div "Start your 7 day free trial Cancel anytime. We will send you an email 2 days be…" at bounding box center [676, 363] width 1353 height 563
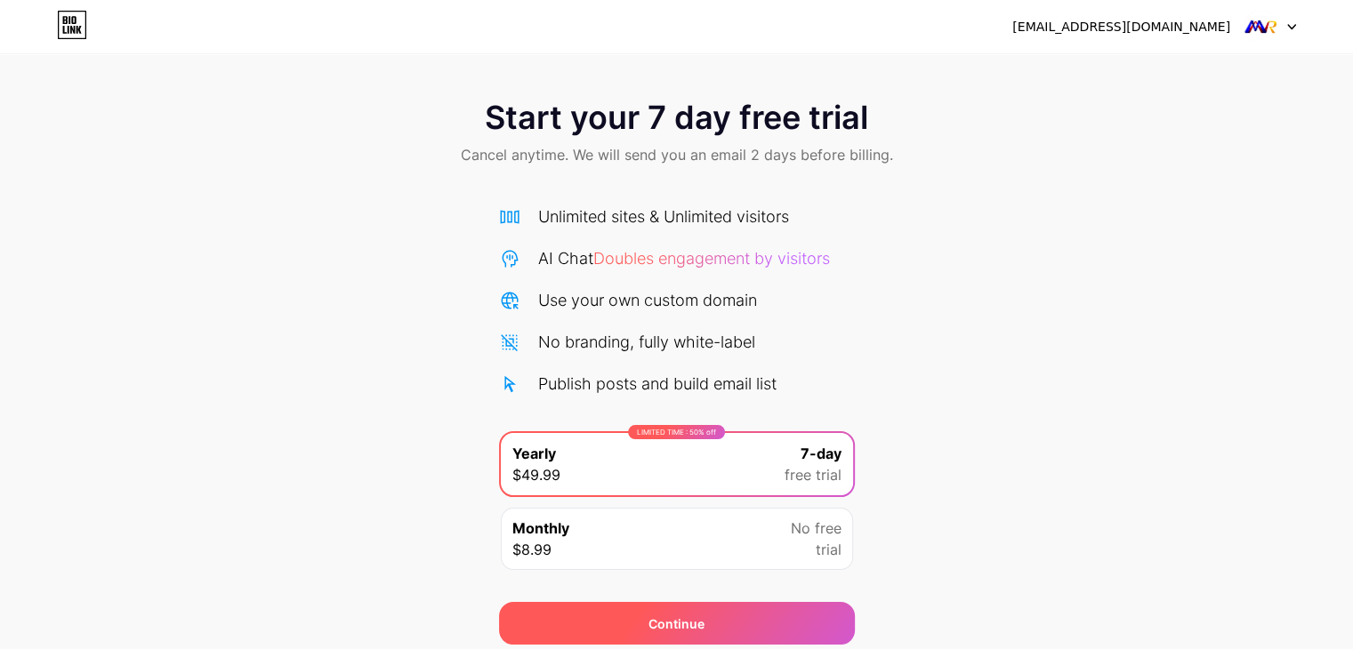
click at [770, 618] on div "Continue" at bounding box center [677, 623] width 356 height 43
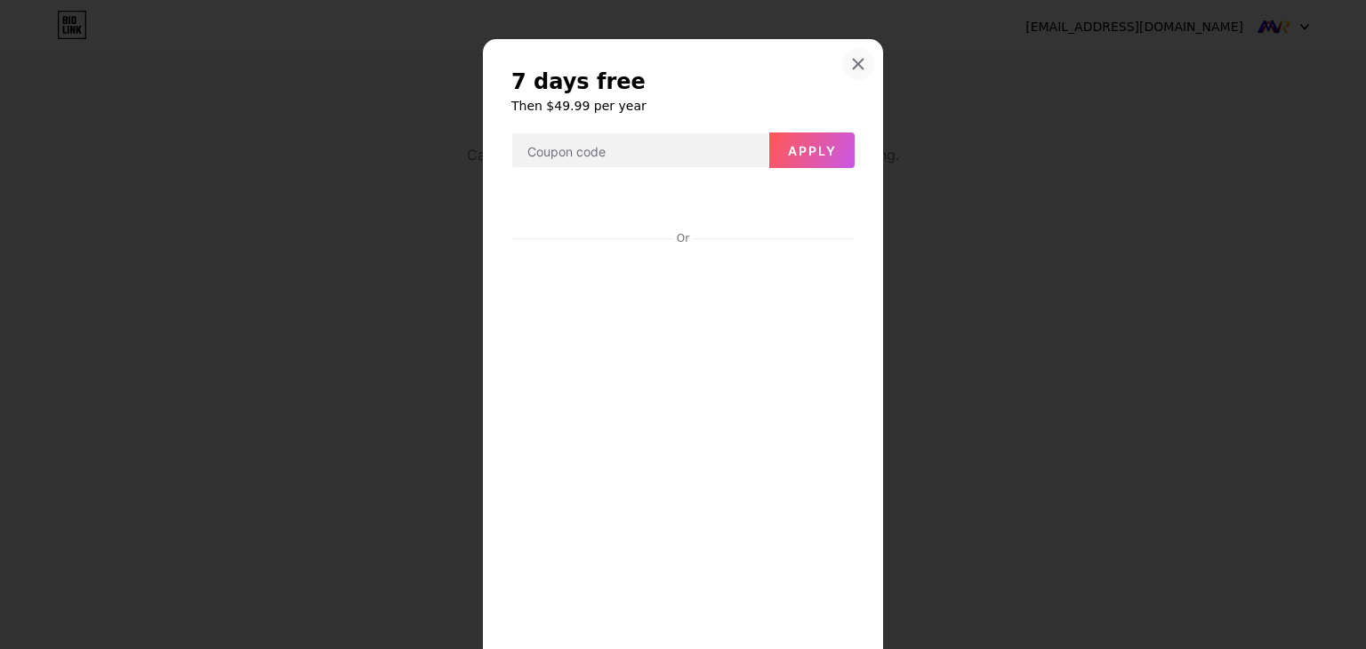
click at [846, 54] on div at bounding box center [858, 64] width 32 height 32
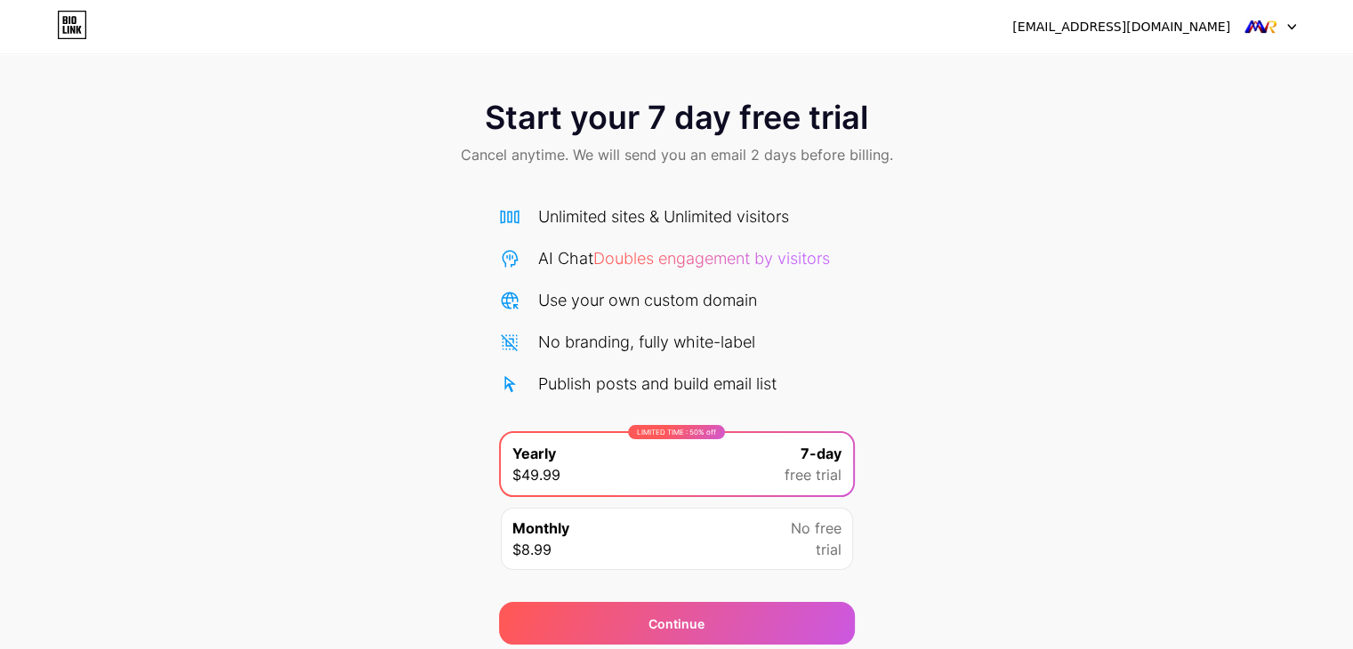
click at [1051, 222] on div "Start your 7 day free trial Cancel anytime. We will send you an email 2 days be…" at bounding box center [676, 363] width 1353 height 563
click at [1251, 20] on img at bounding box center [1261, 27] width 34 height 34
click at [1104, 115] on div "Start your 7 day free trial Cancel anytime. We will send you an email 2 days be…" at bounding box center [676, 134] width 1353 height 105
click at [1120, 22] on div "[EMAIL_ADDRESS][DOMAIN_NAME]" at bounding box center [1121, 27] width 218 height 19
click at [1039, 166] on div "Start your 7 day free trial Cancel anytime. We will send you an email 2 days be…" at bounding box center [676, 134] width 1353 height 105
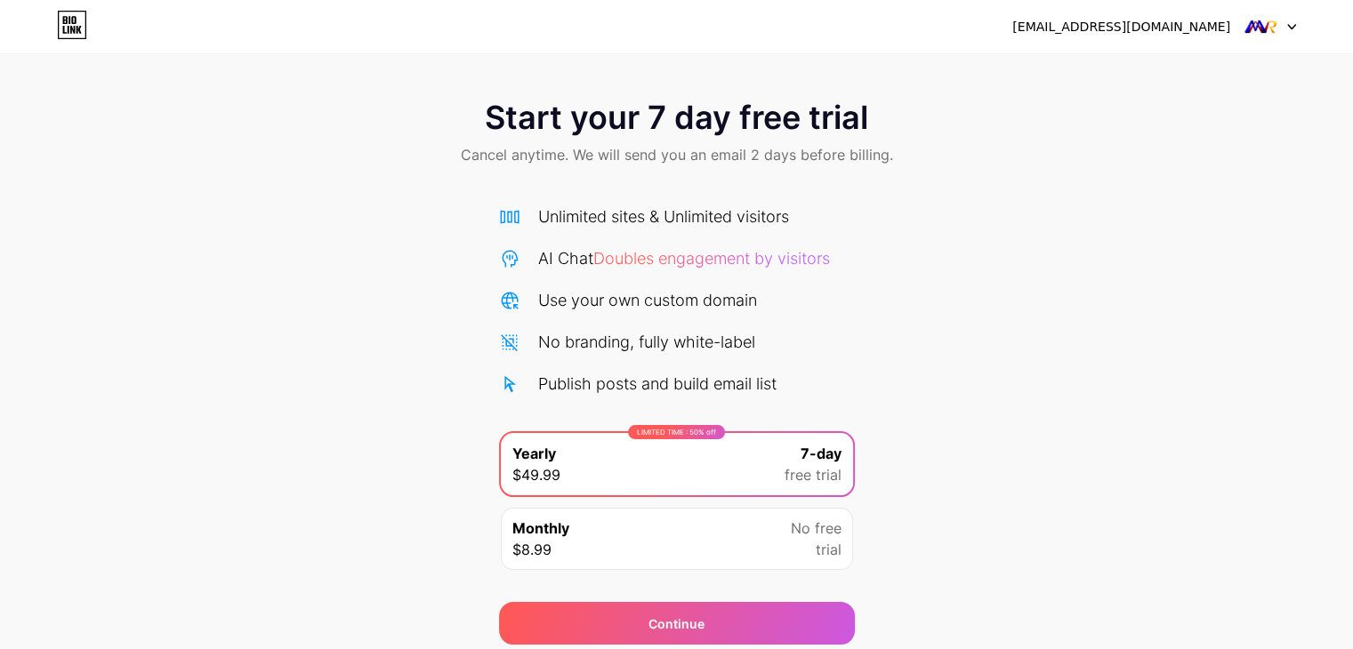
drag, startPoint x: 879, startPoint y: 294, endPoint x: 852, endPoint y: 284, distance: 28.7
drag, startPoint x: 835, startPoint y: 343, endPoint x: 864, endPoint y: 337, distance: 29.1
drag, startPoint x: 1057, startPoint y: 172, endPoint x: 1068, endPoint y: 176, distance: 11.6
click at [1259, 17] on img at bounding box center [1261, 27] width 34 height 34
